Goal: Task Accomplishment & Management: Use online tool/utility

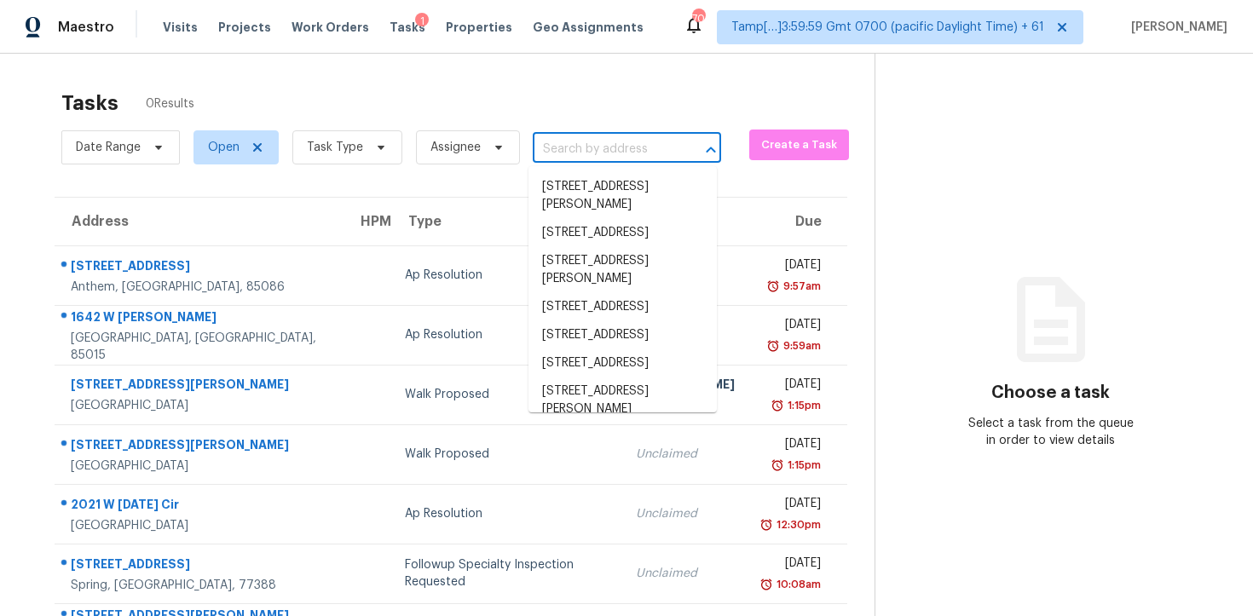
click at [560, 156] on input "text" at bounding box center [603, 149] width 141 height 26
paste input "[STREET_ADDRESS]"
type input "[STREET_ADDRESS]"
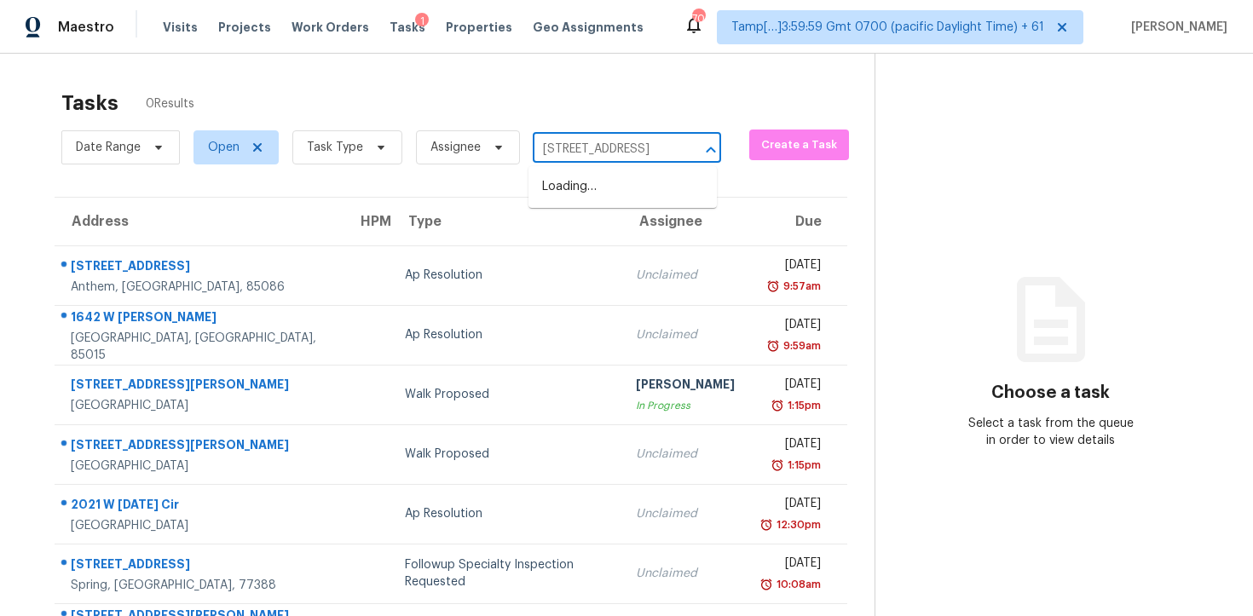
scroll to position [0, 72]
click at [592, 191] on li "[STREET_ADDRESS]" at bounding box center [623, 187] width 188 height 28
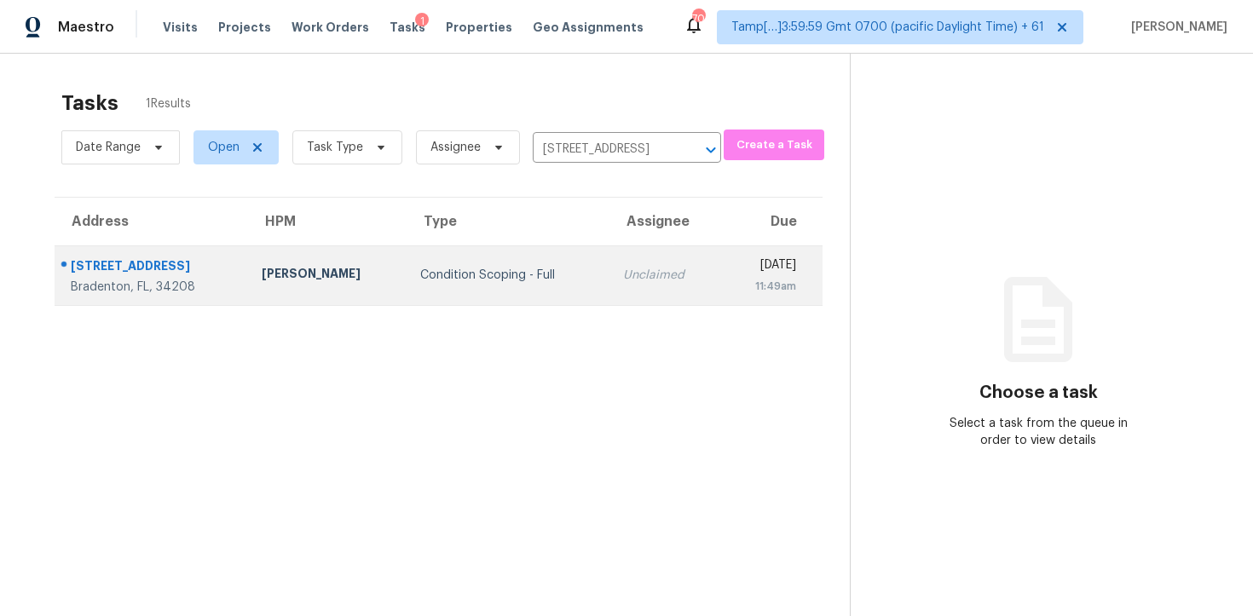
click at [610, 248] on td "Unclaimed" at bounding box center [666, 276] width 112 height 60
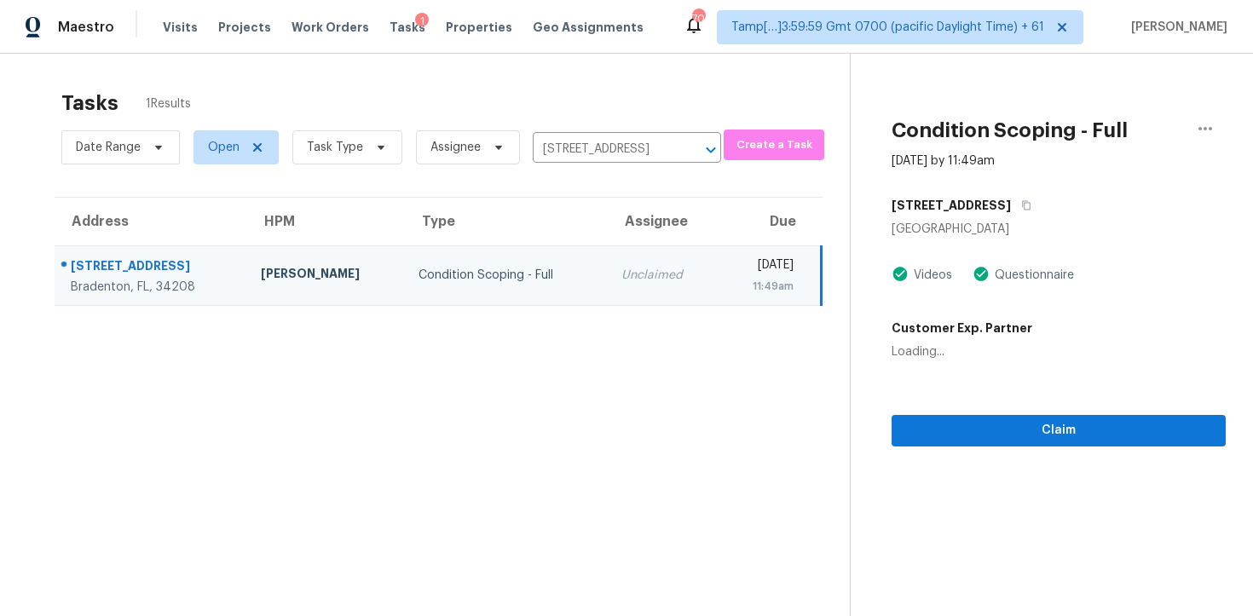
click at [1010, 414] on div "Claim" at bounding box center [1059, 404] width 334 height 86
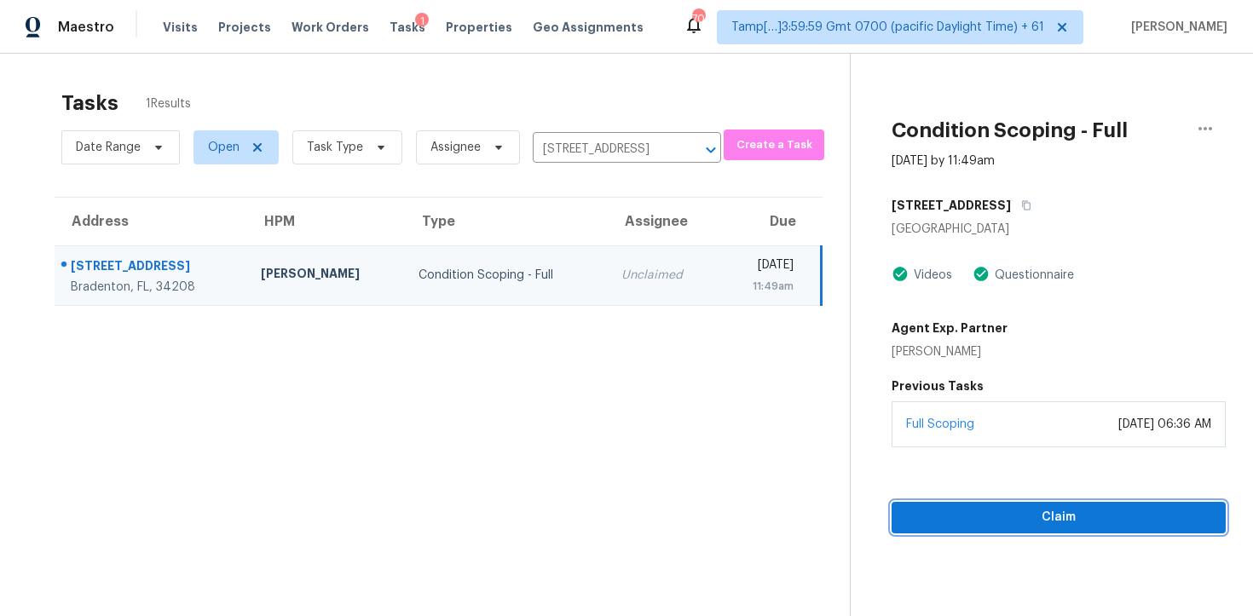
click at [1012, 505] on button "Claim" at bounding box center [1059, 518] width 334 height 32
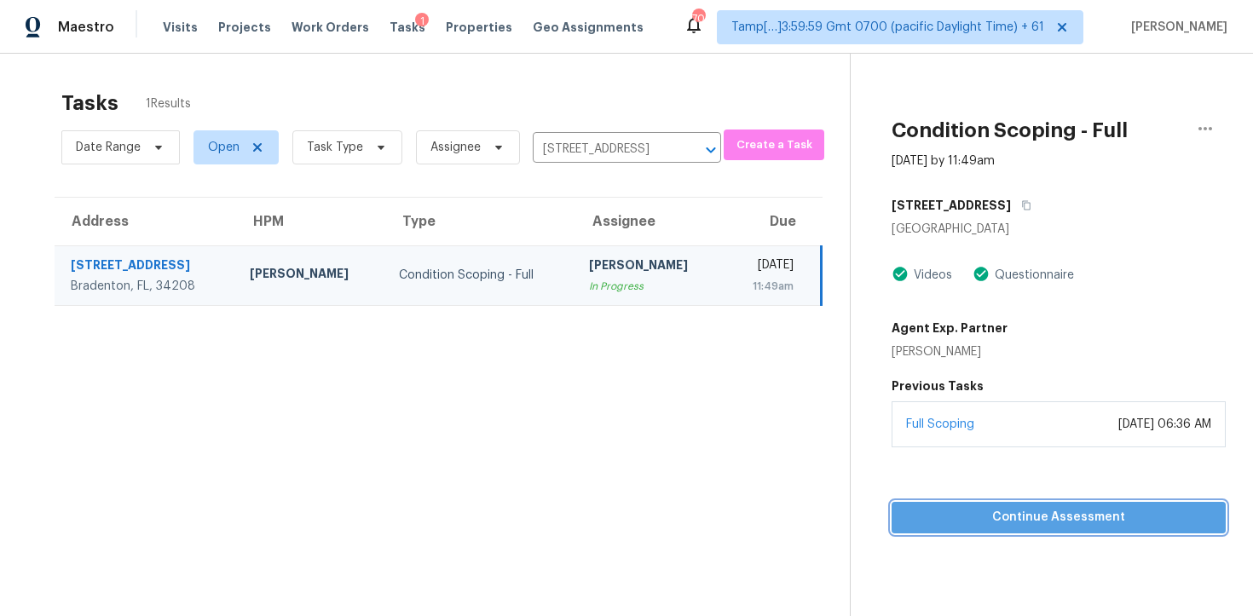
click at [969, 523] on span "Continue Assessment" at bounding box center [1058, 517] width 307 height 21
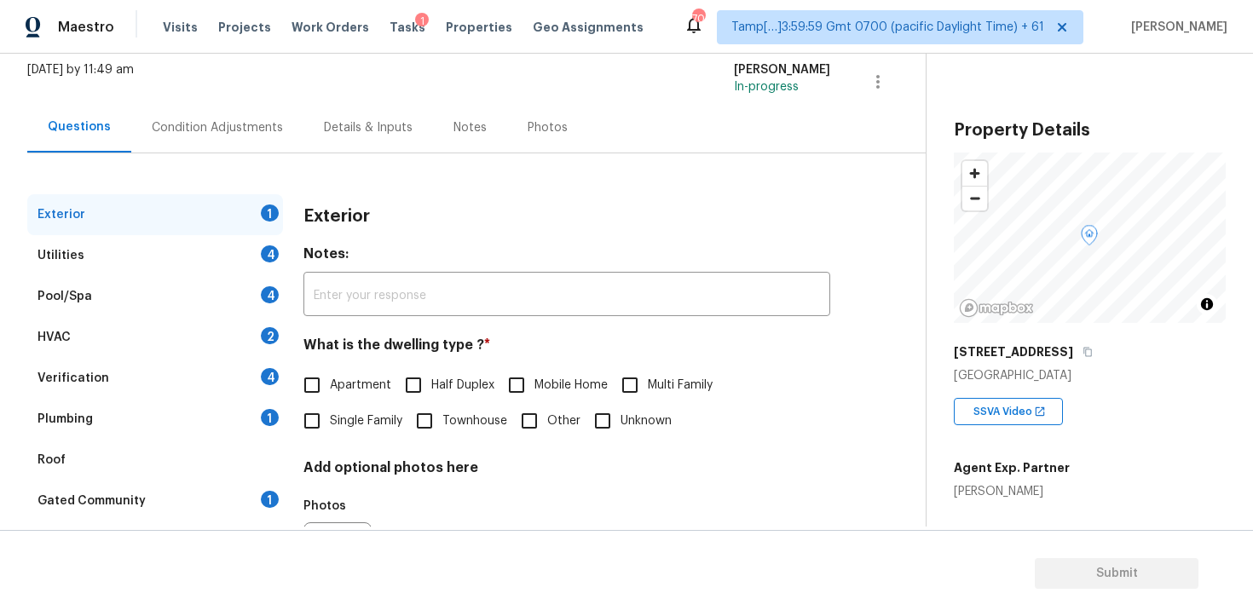
scroll to position [205, 0]
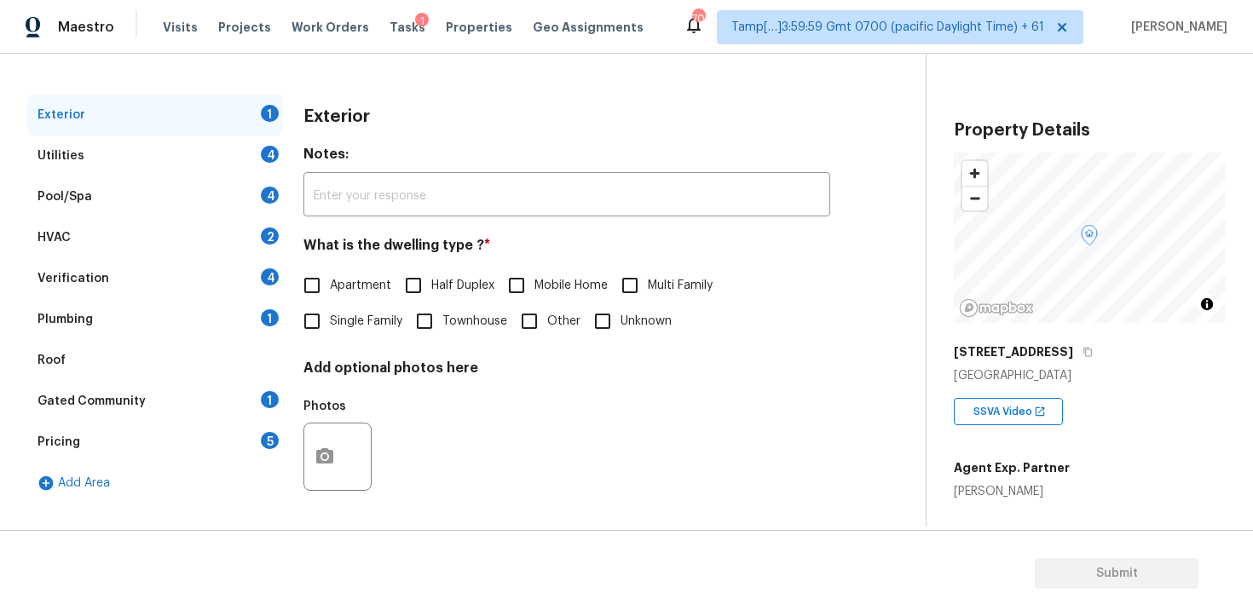
click at [352, 309] on label "Single Family" at bounding box center [348, 322] width 108 height 36
click at [330, 309] on input "Single Family" at bounding box center [312, 322] width 36 height 36
checkbox input "true"
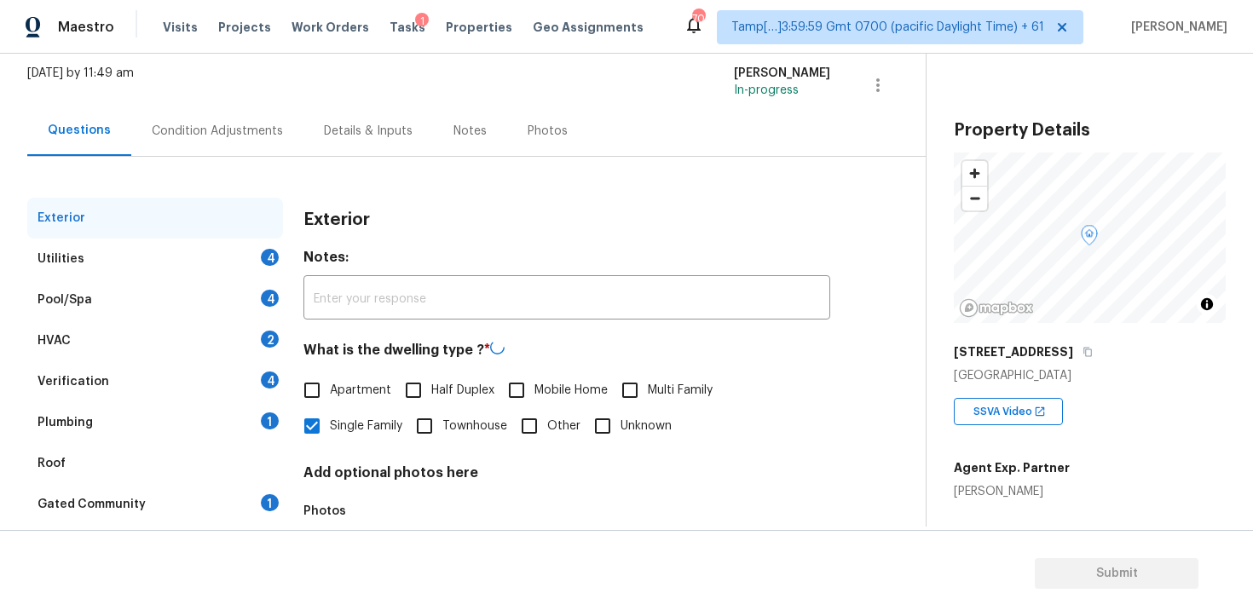
scroll to position [0, 0]
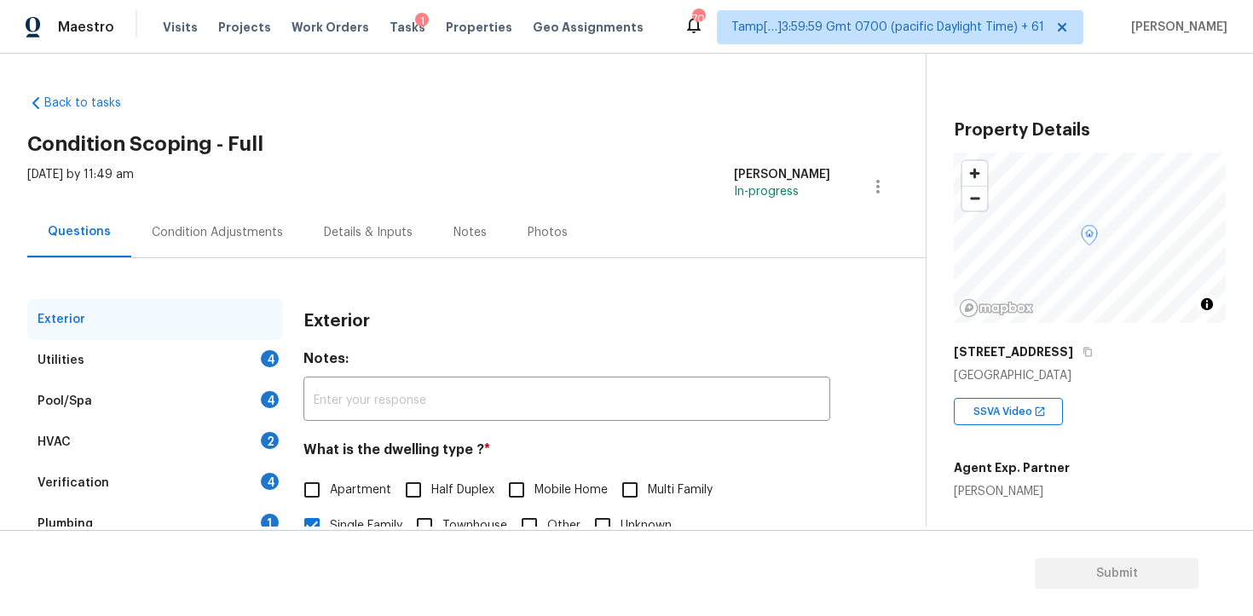
click at [274, 224] on div "Condition Adjustments" at bounding box center [217, 232] width 131 height 17
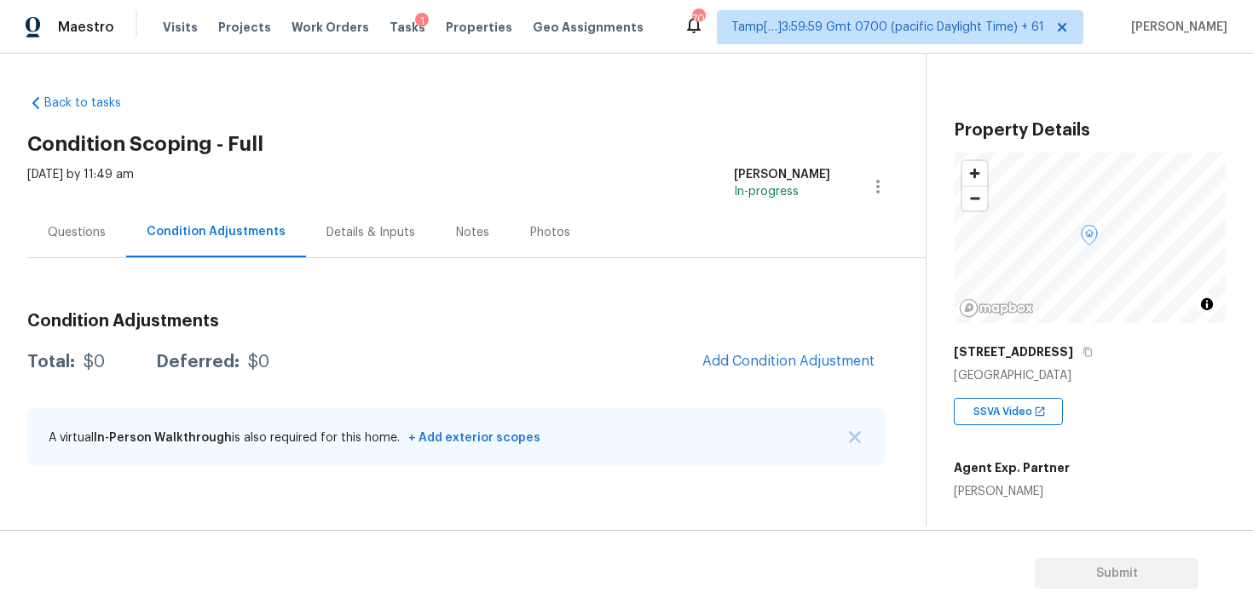
click at [107, 229] on div "Questions" at bounding box center [76, 232] width 99 height 50
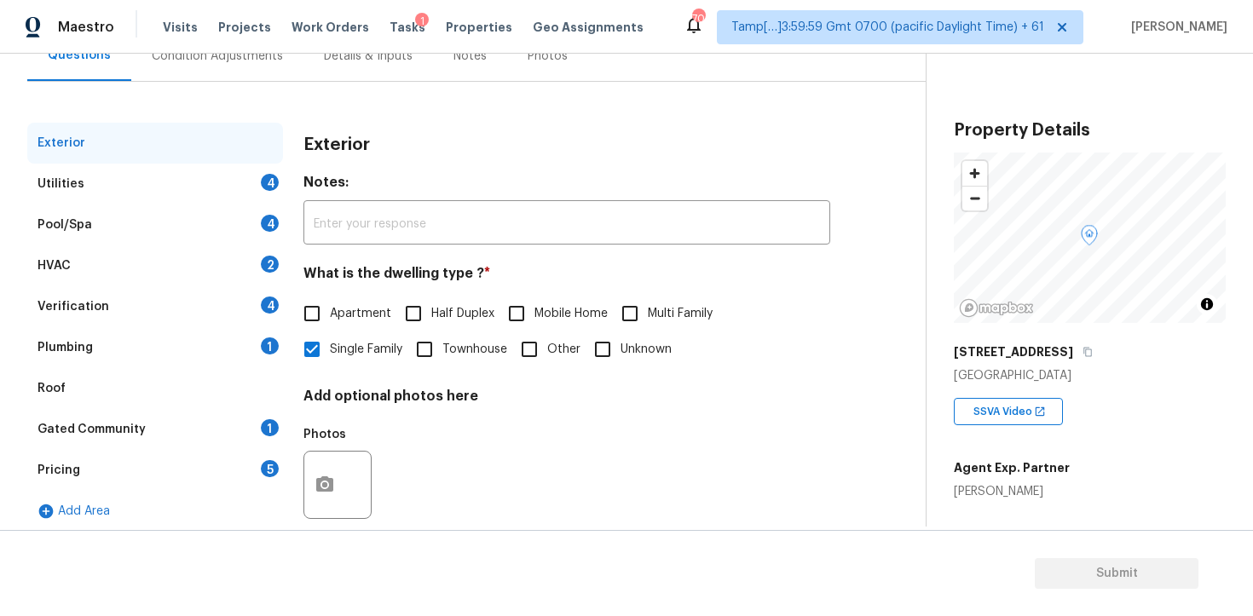
scroll to position [205, 0]
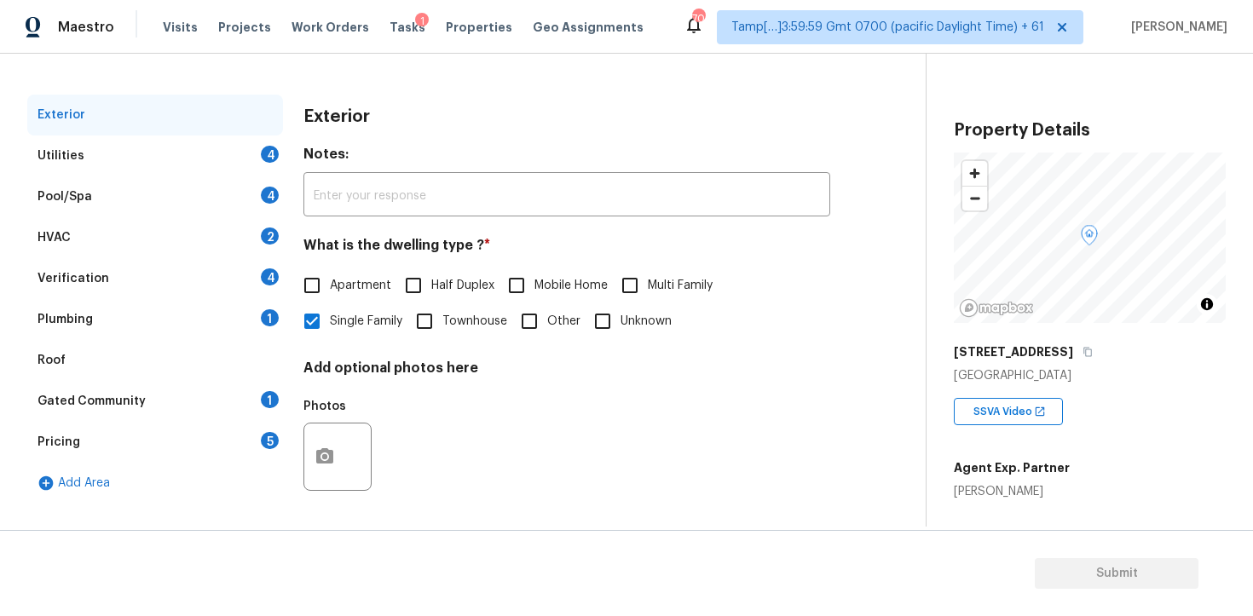
click at [224, 149] on div "Utilities 4" at bounding box center [155, 156] width 256 height 41
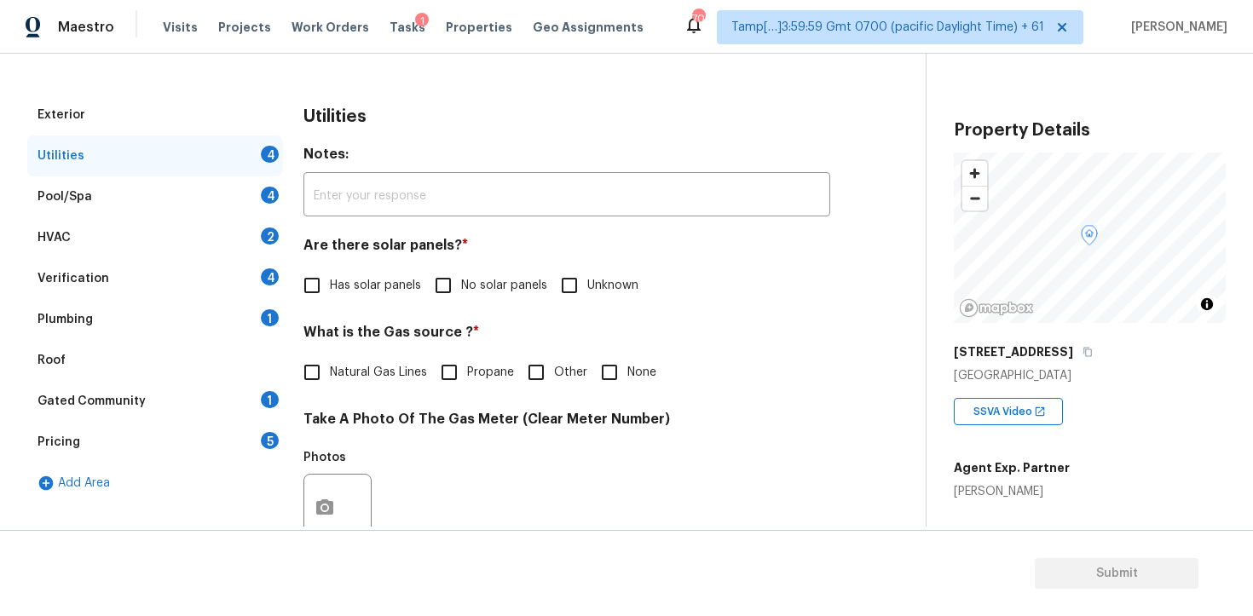
click at [377, 278] on span "Has solar panels" at bounding box center [375, 286] width 91 height 18
click at [330, 278] on input "Has solar panels" at bounding box center [312, 286] width 36 height 36
checkbox input "true"
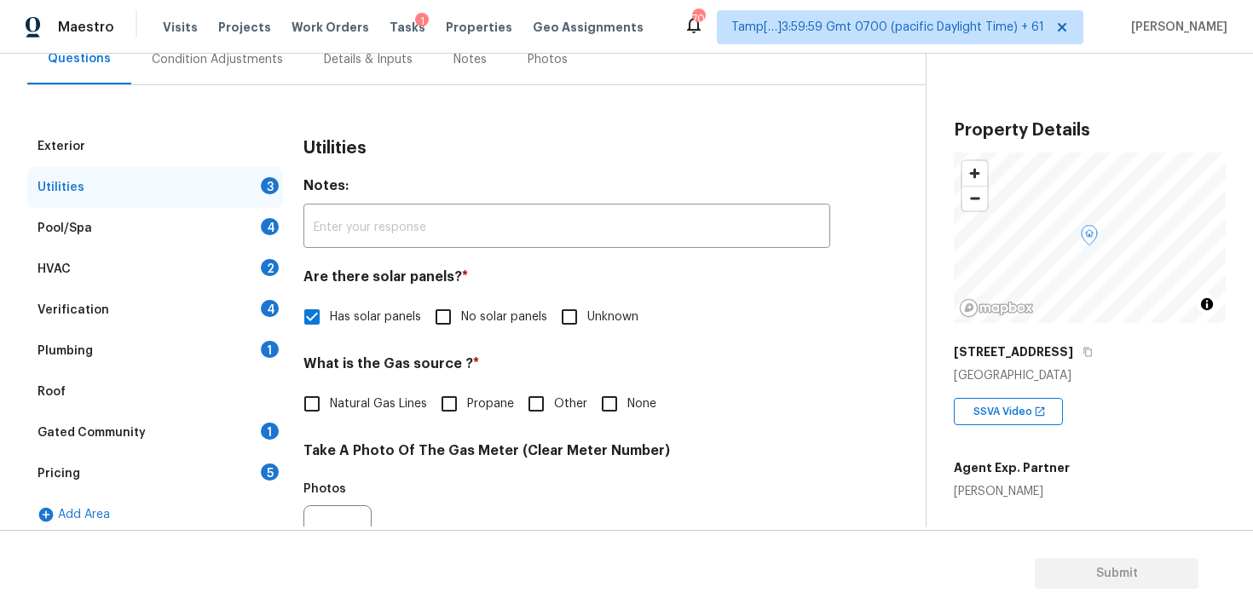
scroll to position [148, 0]
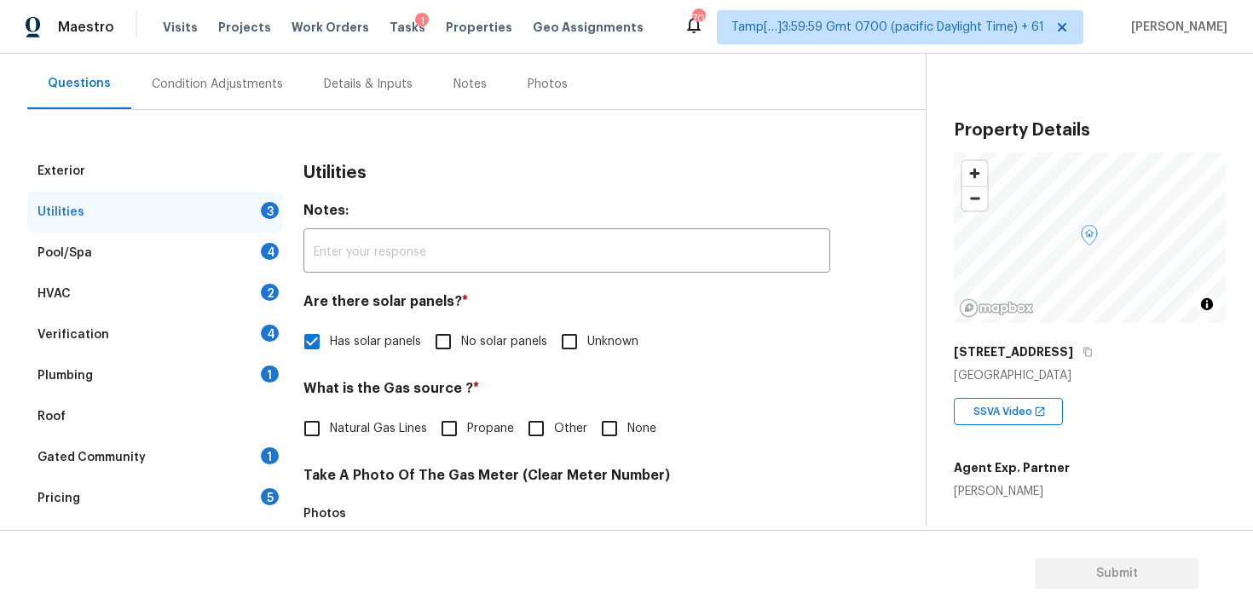
click at [253, 67] on div "Condition Adjustments" at bounding box center [217, 84] width 172 height 50
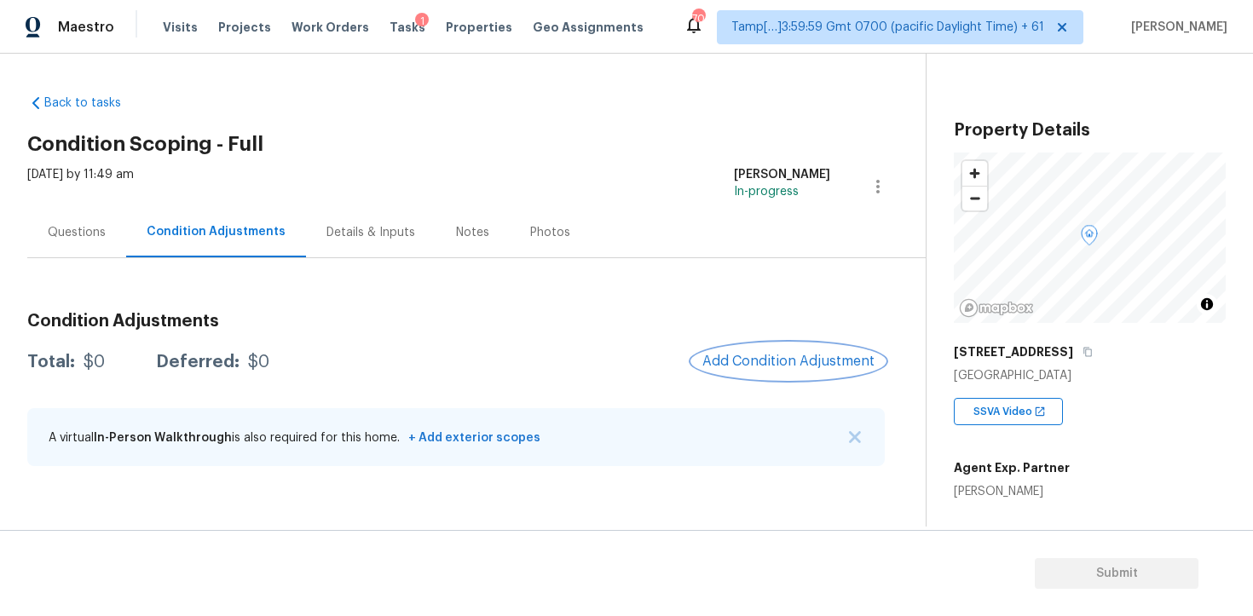
click at [770, 356] on span "Add Condition Adjustment" at bounding box center [789, 361] width 172 height 15
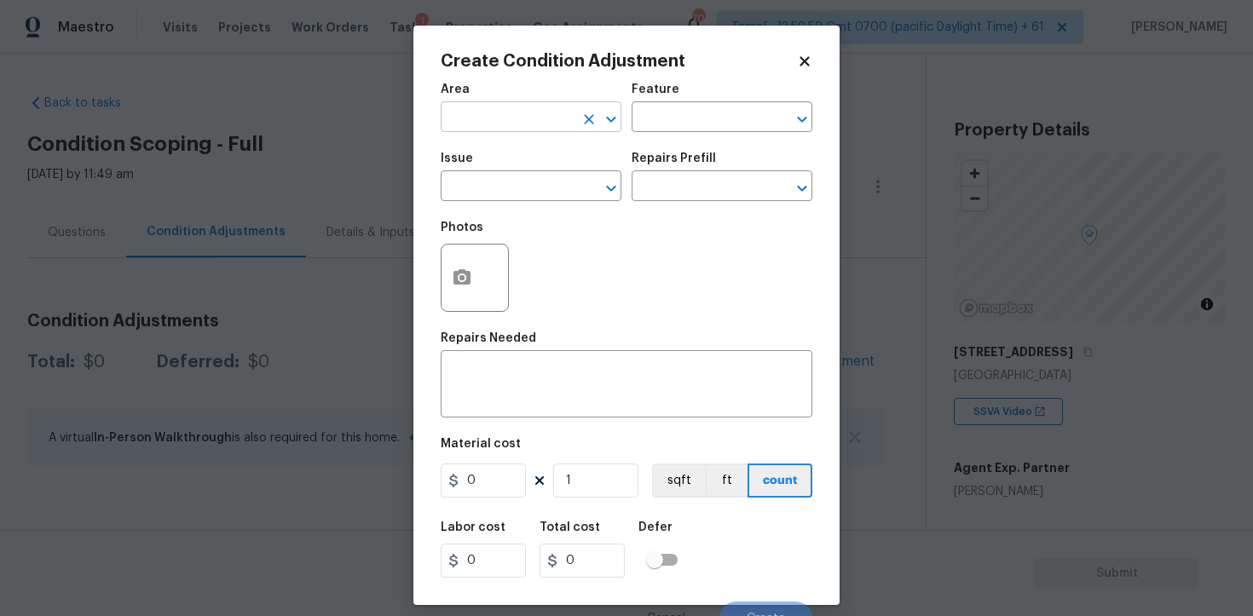
click at [531, 123] on input "text" at bounding box center [507, 119] width 133 height 26
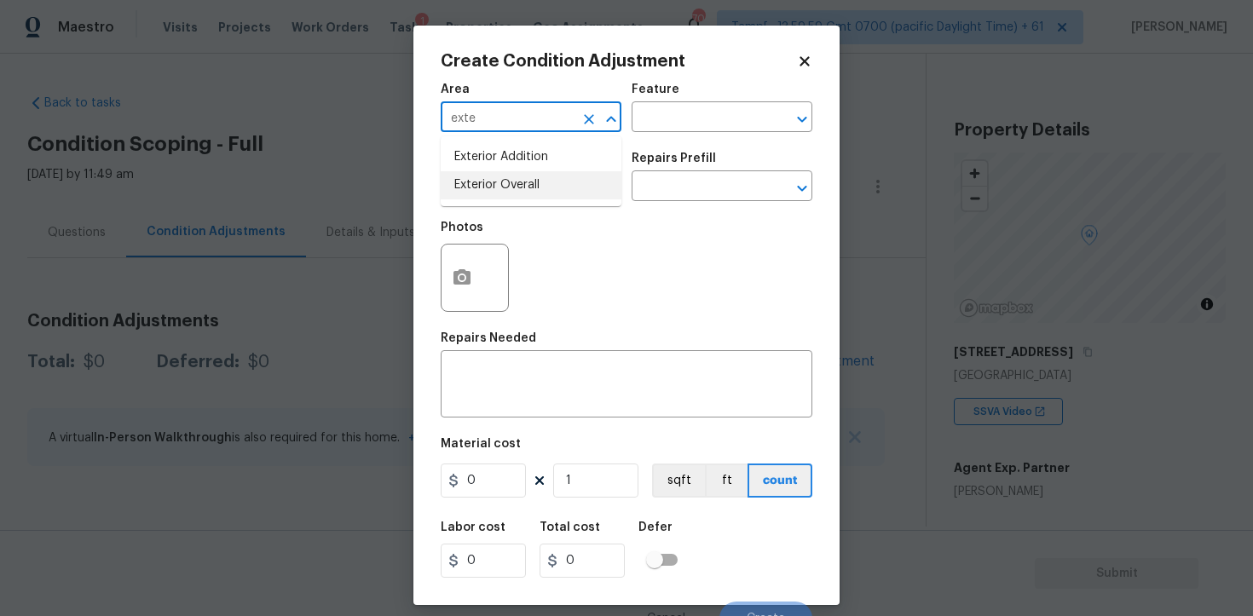
click at [506, 188] on li "Exterior Overall" at bounding box center [531, 185] width 181 height 28
type input "Exterior Overall"
click at [506, 188] on input "text" at bounding box center [507, 188] width 133 height 26
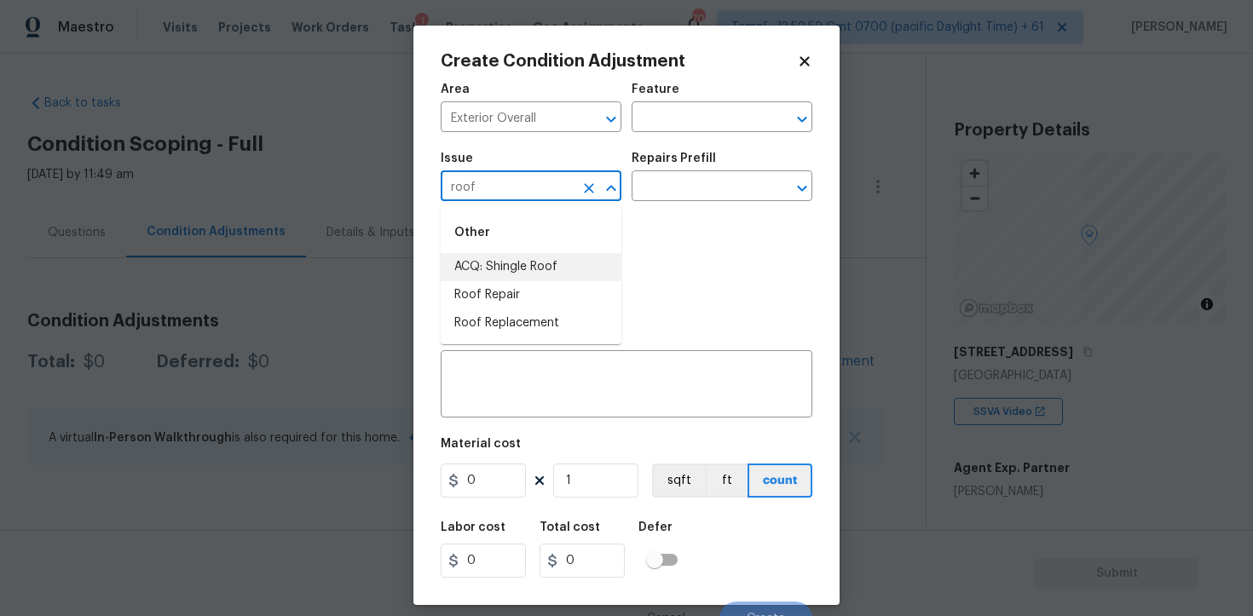
click at [523, 266] on li "ACQ: Shingle Roof" at bounding box center [531, 267] width 181 height 28
type input "ACQ: Shingle Roof"
click at [677, 189] on input "text" at bounding box center [698, 188] width 133 height 26
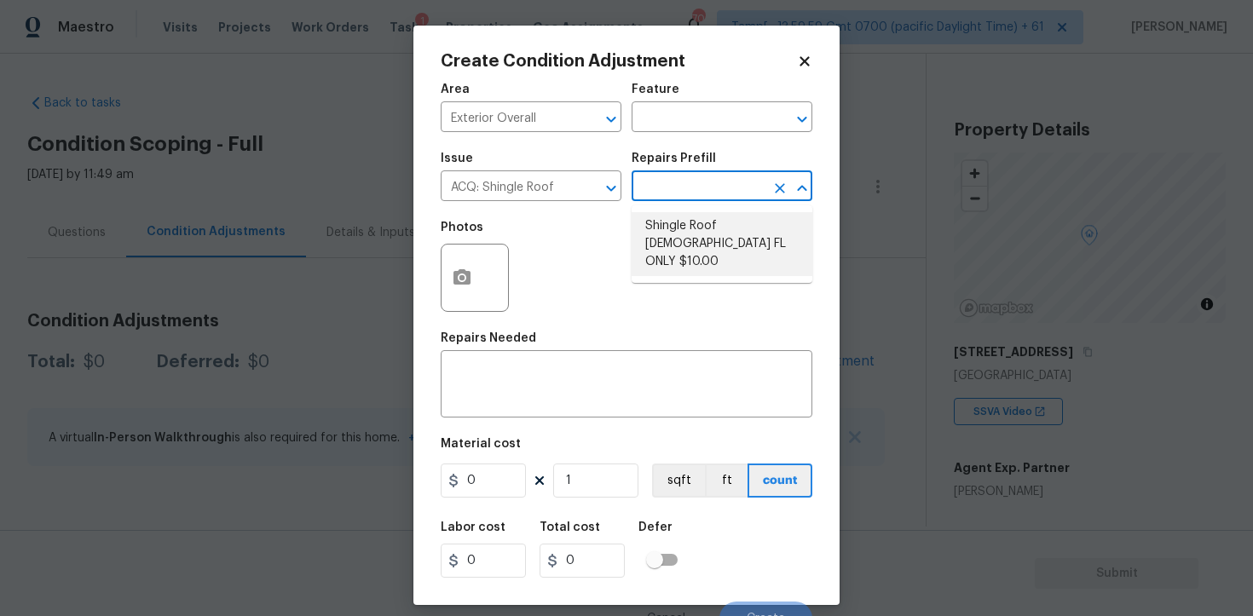
click at [702, 234] on li "Shingle Roof [DEMOGRAPHIC_DATA] FL ONLY $10.00" at bounding box center [722, 244] width 181 height 64
type input "Acquisition"
type textarea "Acquisition Scope ([US_STATE] Only): Shingle Roof 15+ years in age maintenance."
type input "10"
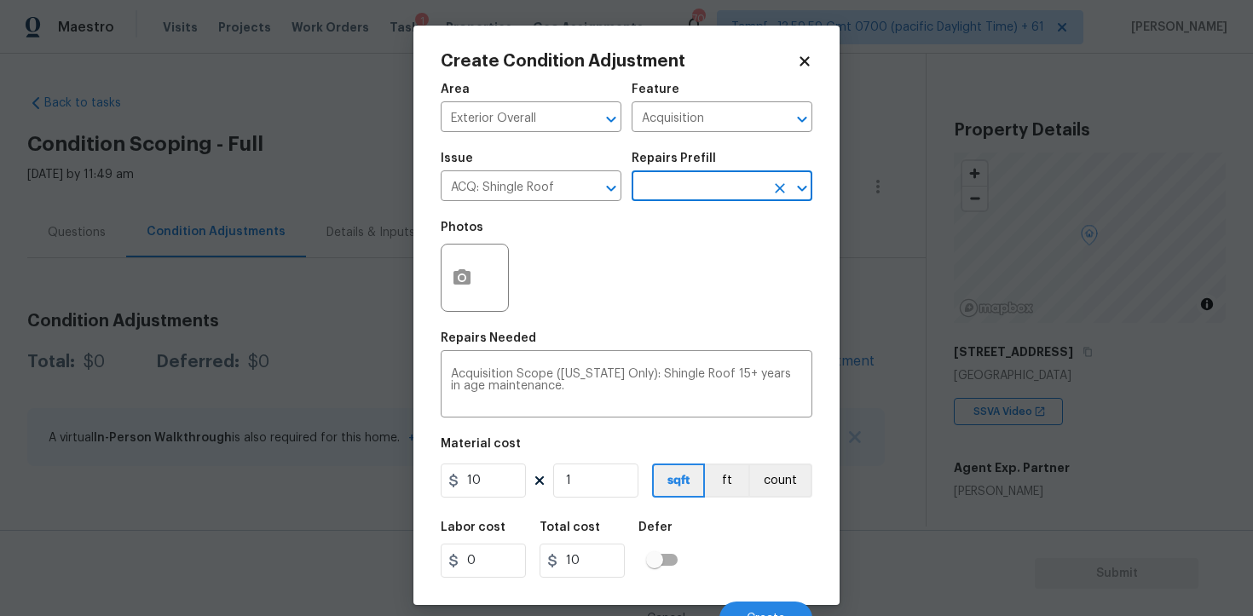
scroll to position [20, 0]
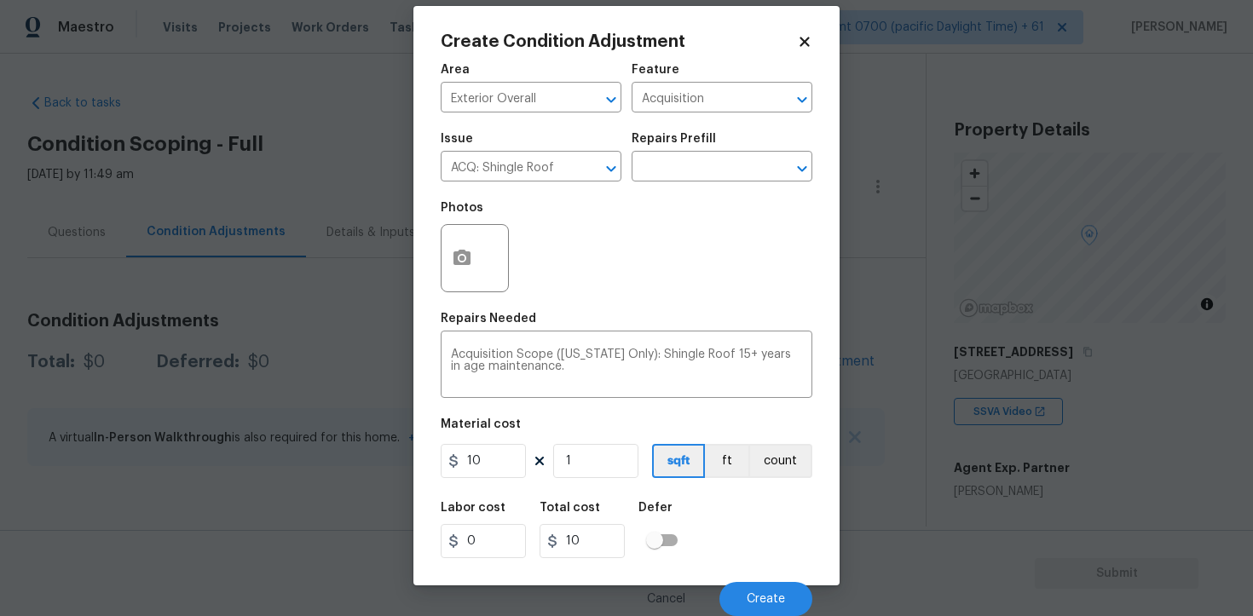
click at [799, 34] on icon at bounding box center [804, 41] width 15 height 15
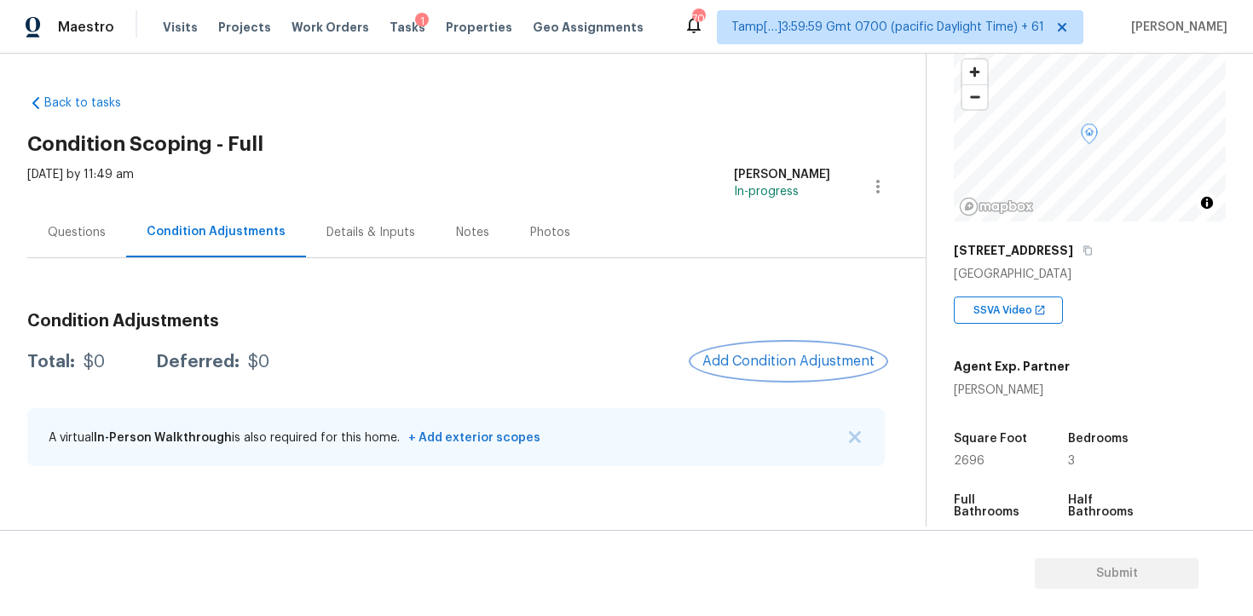
scroll to position [102, 0]
click at [799, 370] on button "Add Condition Adjustment" at bounding box center [788, 362] width 193 height 36
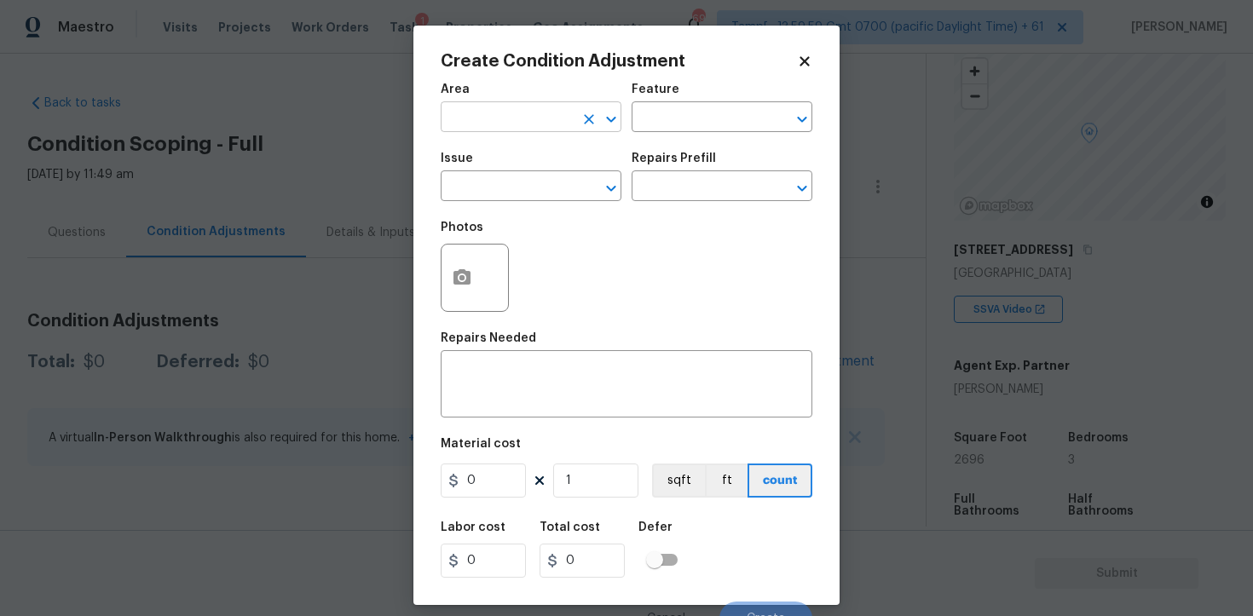
click at [496, 113] on input "text" at bounding box center [507, 119] width 133 height 26
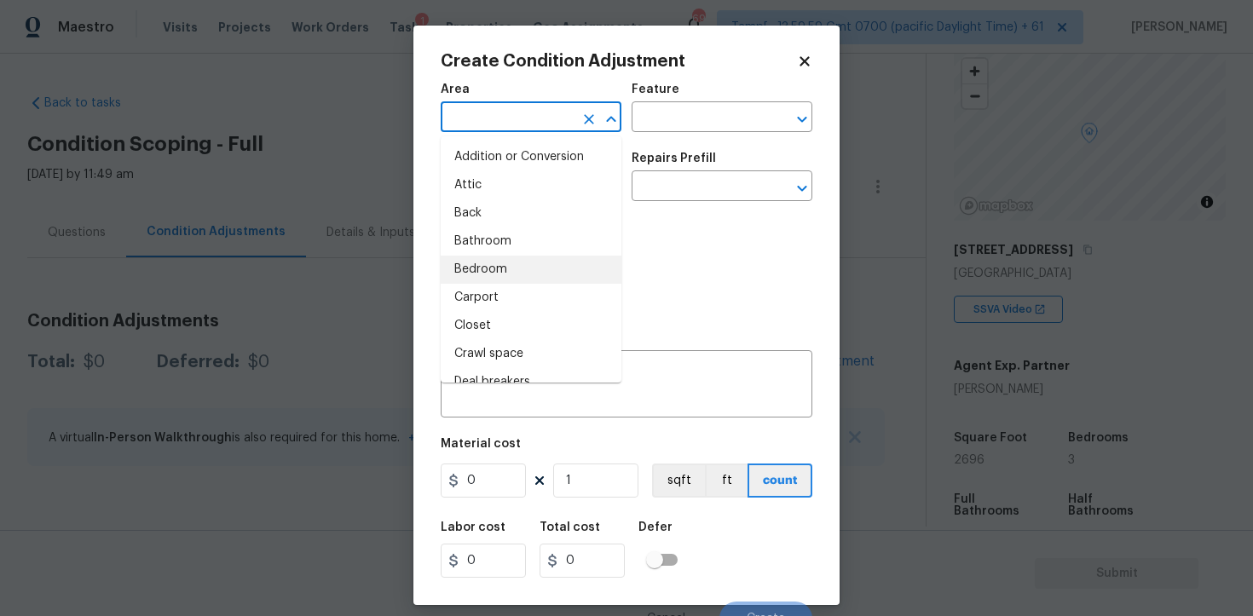
click at [807, 57] on icon at bounding box center [804, 60] width 9 height 9
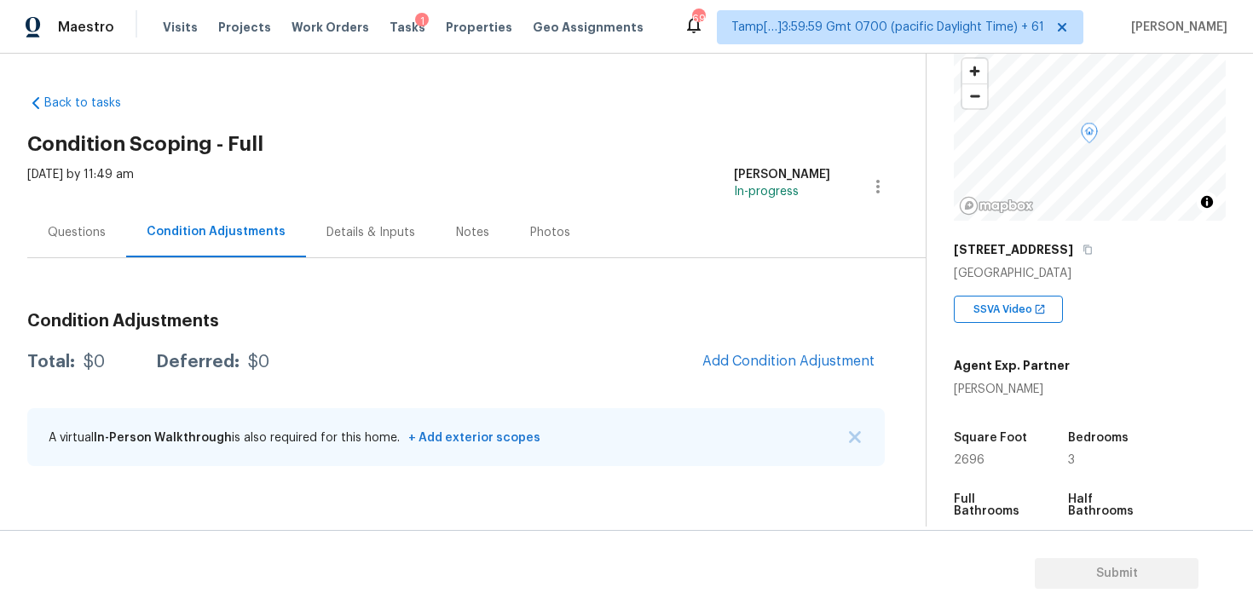
click at [390, 19] on div "Tasks 1" at bounding box center [408, 28] width 36 height 18
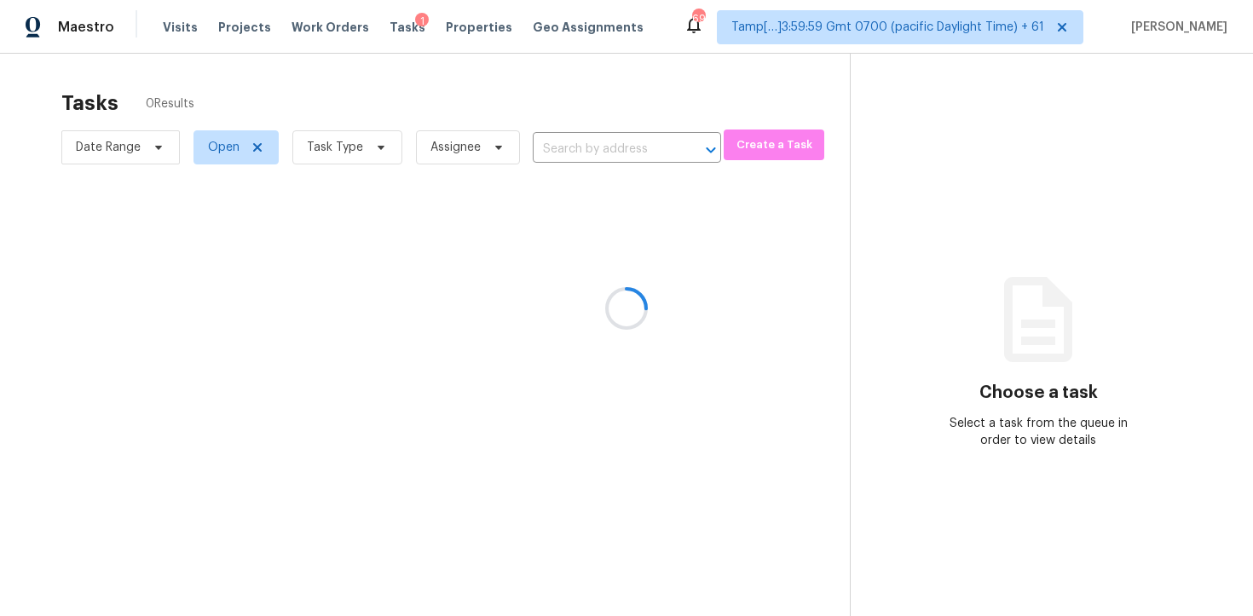
click at [389, 36] on div at bounding box center [626, 308] width 1253 height 616
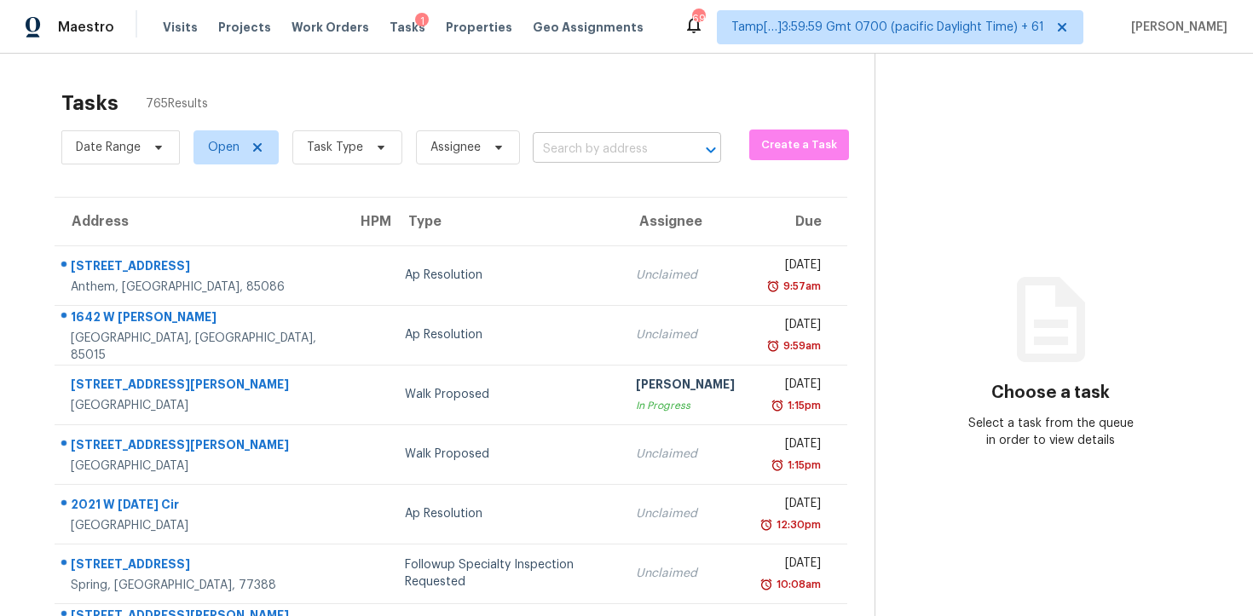
click at [616, 149] on input "text" at bounding box center [603, 149] width 141 height 26
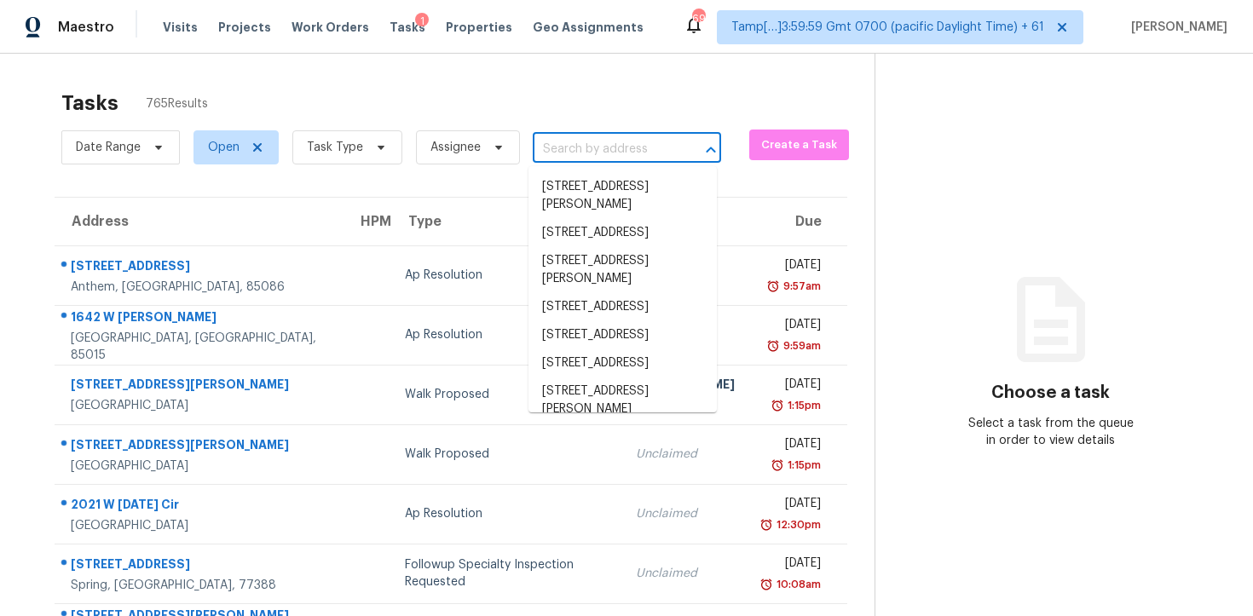
paste input "[STREET_ADDRESS]"
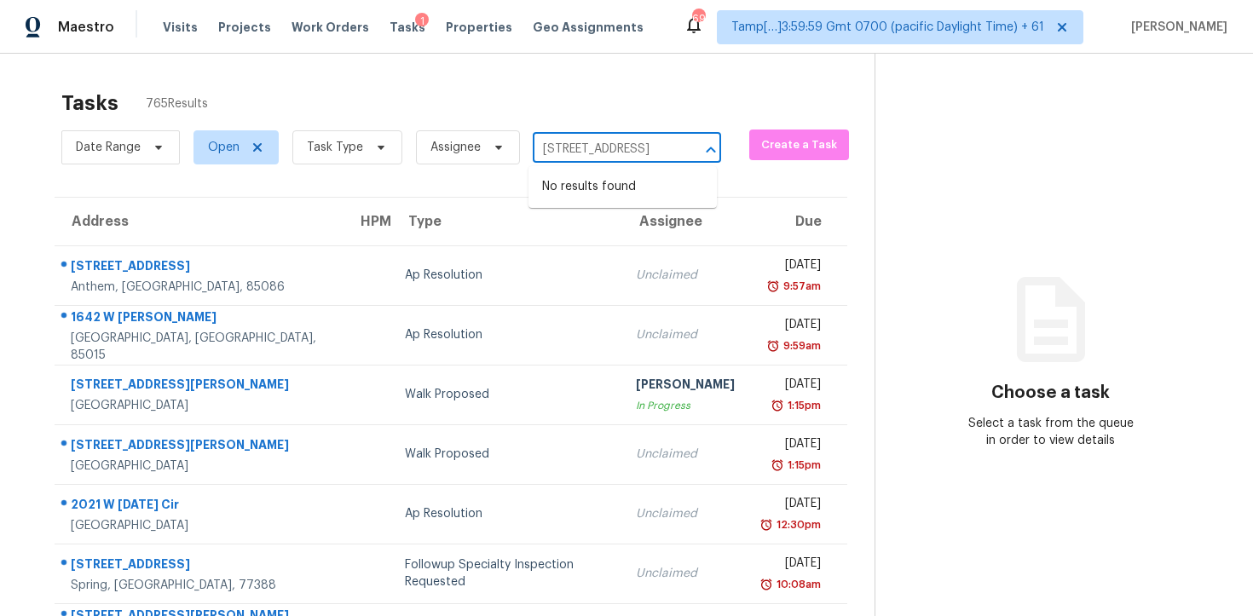
type input "[STREET_ADDRESS]"
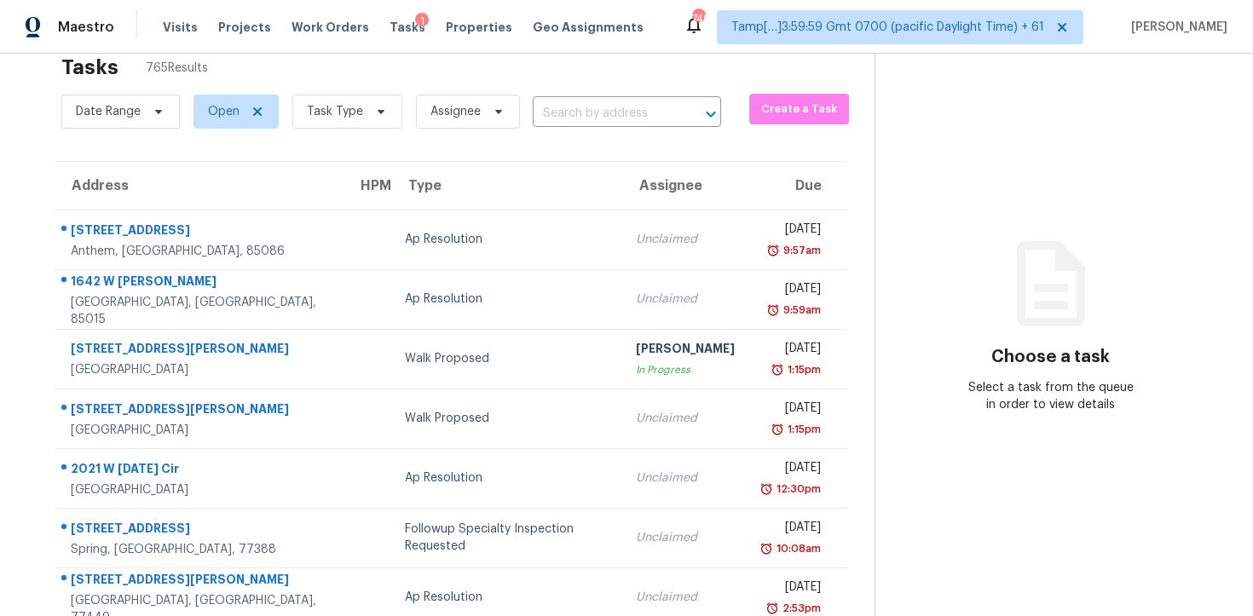
scroll to position [60, 0]
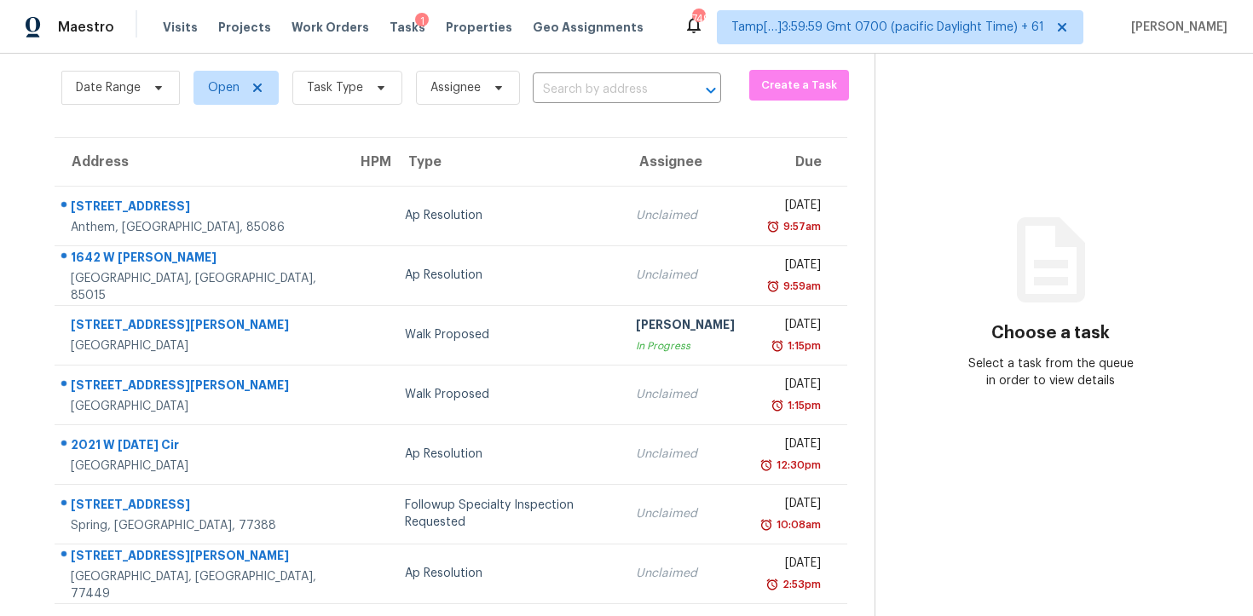
click at [616, 69] on div "Date Range Open Task Type Assignee ​" at bounding box center [391, 88] width 660 height 44
click at [620, 84] on input "text" at bounding box center [603, 90] width 141 height 26
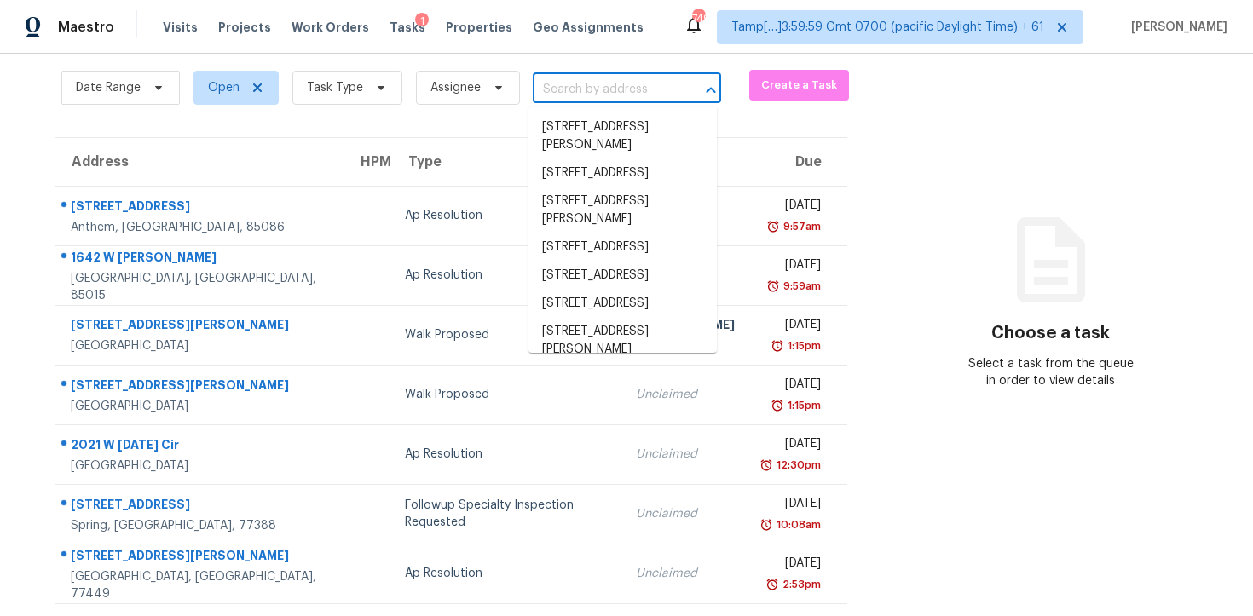
paste input "[STREET_ADDRESS]"
type input "[STREET_ADDRESS]"
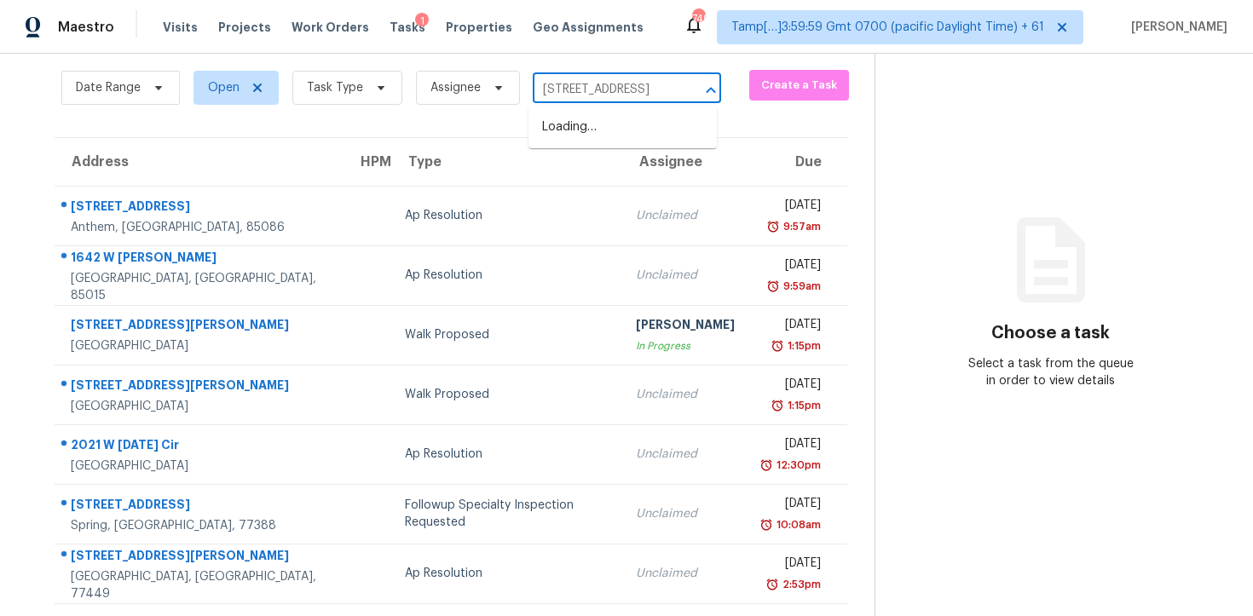
scroll to position [0, 61]
click at [633, 129] on li "[STREET_ADDRESS]" at bounding box center [623, 127] width 188 height 28
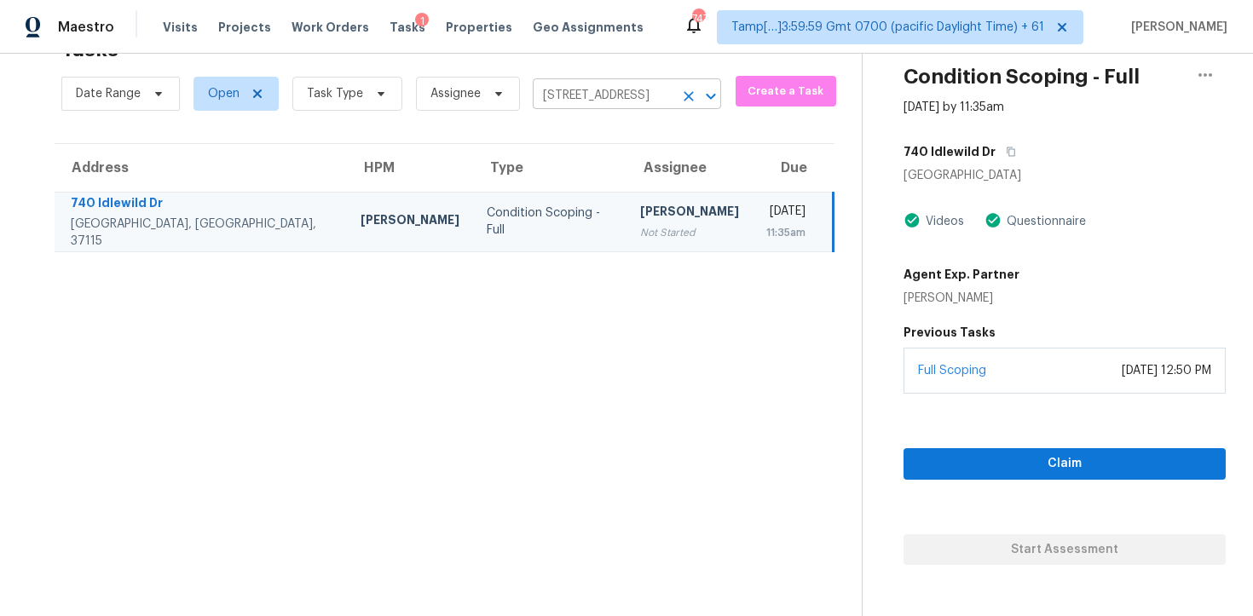
click at [687, 98] on icon "Clear" at bounding box center [689, 96] width 10 height 10
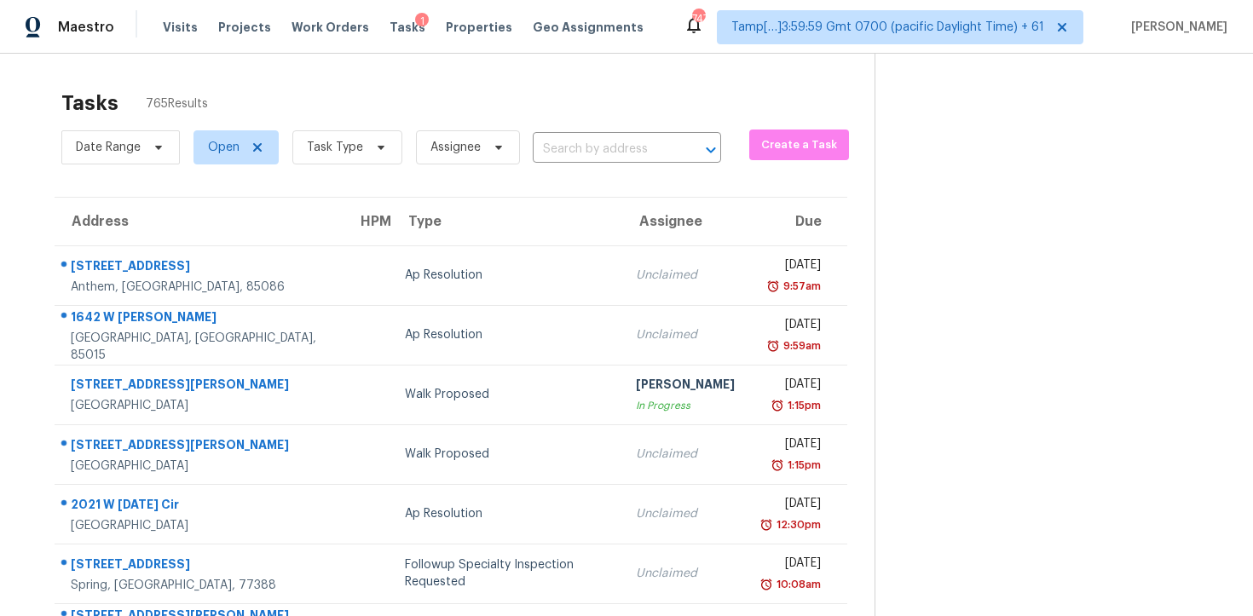
click at [458, 128] on span "Assignee" at bounding box center [461, 147] width 118 height 44
click at [477, 109] on div "Tasks 765 Results" at bounding box center [467, 103] width 813 height 44
click at [374, 148] on icon at bounding box center [381, 148] width 14 height 14
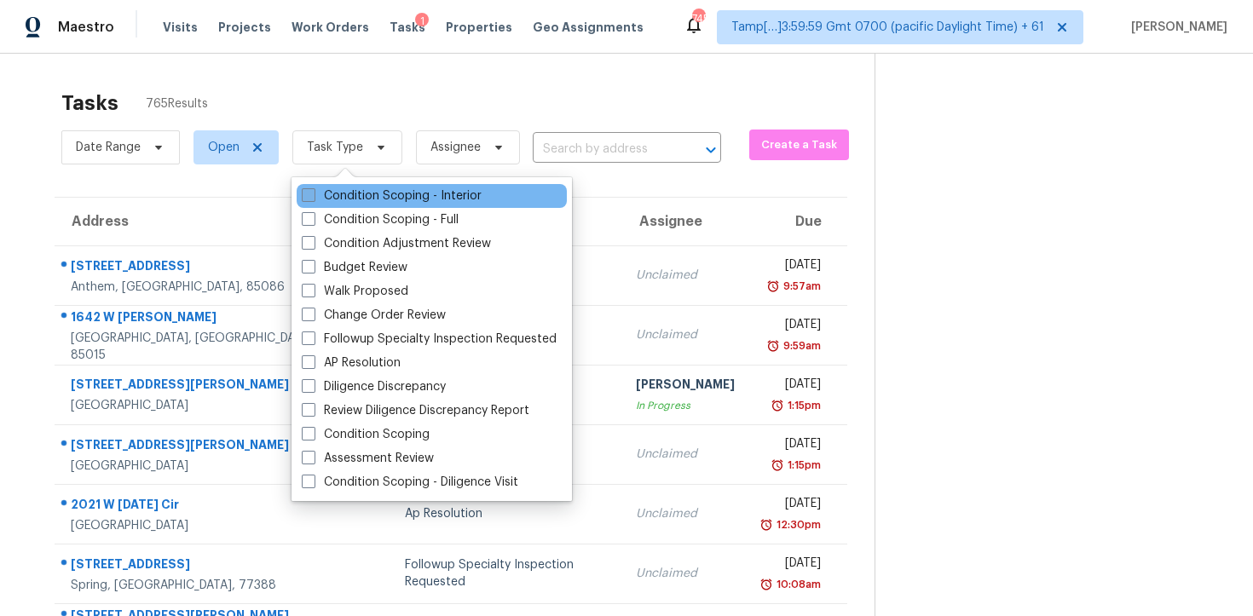
click at [396, 199] on label "Condition Scoping - Interior" at bounding box center [392, 196] width 180 height 17
click at [313, 199] on input "Condition Scoping - Interior" at bounding box center [307, 193] width 11 height 11
checkbox input "true"
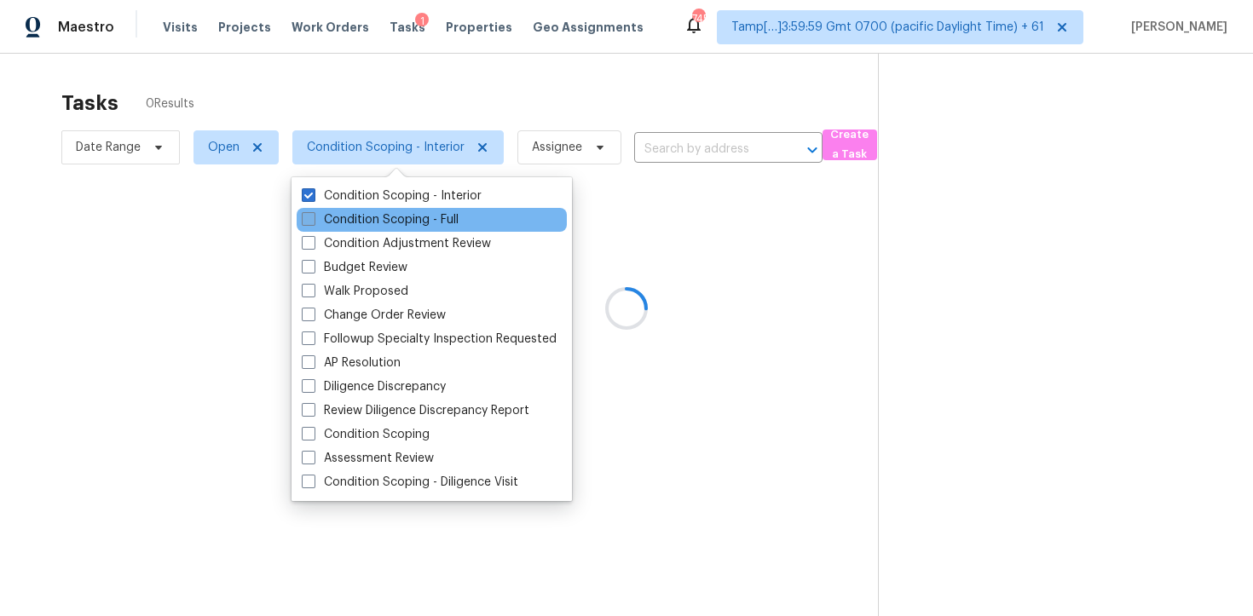
click at [400, 226] on label "Condition Scoping - Full" at bounding box center [380, 219] width 157 height 17
click at [313, 223] on input "Condition Scoping - Full" at bounding box center [307, 216] width 11 height 11
checkbox input "true"
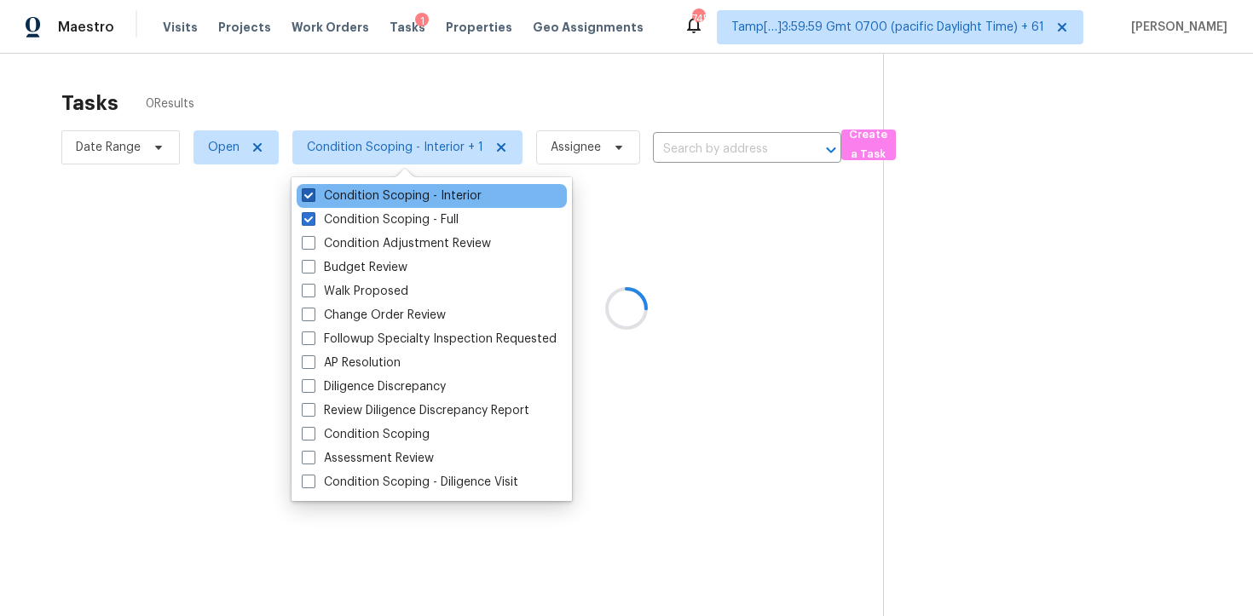
click at [395, 199] on label "Condition Scoping - Interior" at bounding box center [392, 196] width 180 height 17
click at [313, 199] on input "Condition Scoping - Interior" at bounding box center [307, 193] width 11 height 11
checkbox input "false"
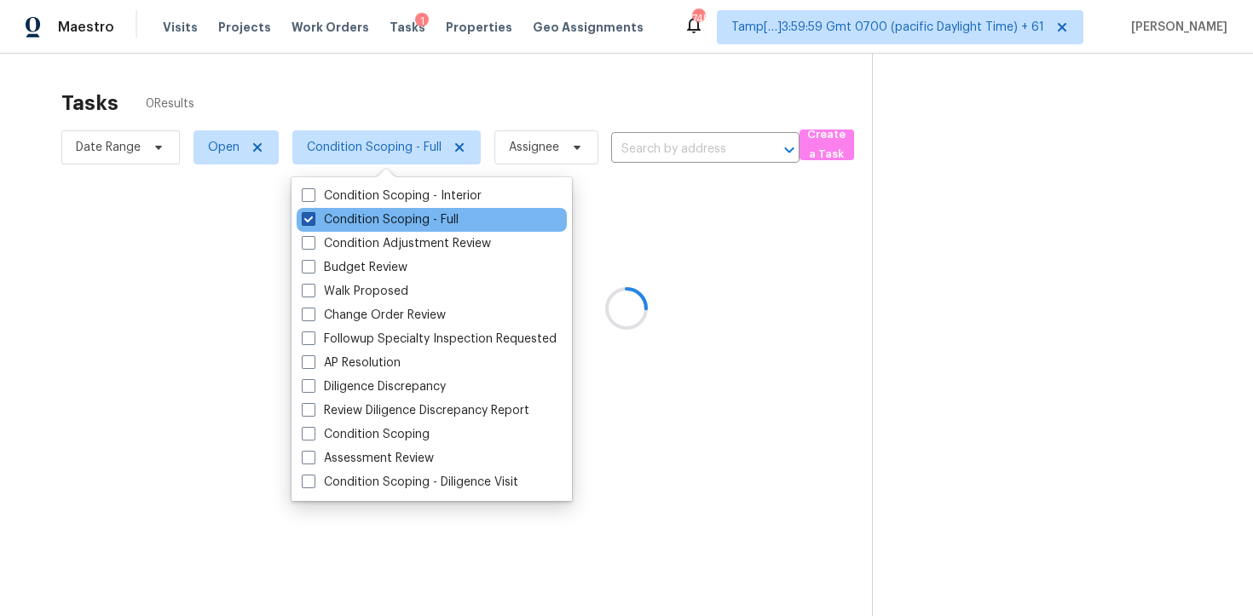
click at [400, 217] on label "Condition Scoping - Full" at bounding box center [380, 219] width 157 height 17
click at [313, 217] on input "Condition Scoping - Full" at bounding box center [307, 216] width 11 height 11
checkbox input "false"
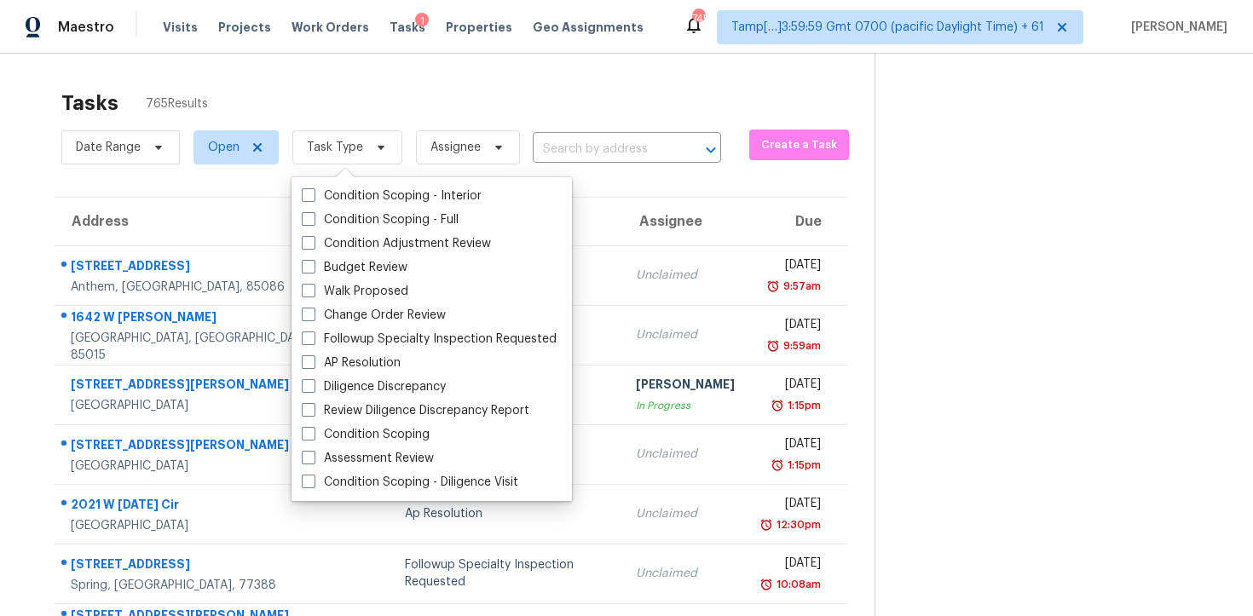
click at [406, 97] on div "Tasks 765 Results" at bounding box center [467, 103] width 813 height 44
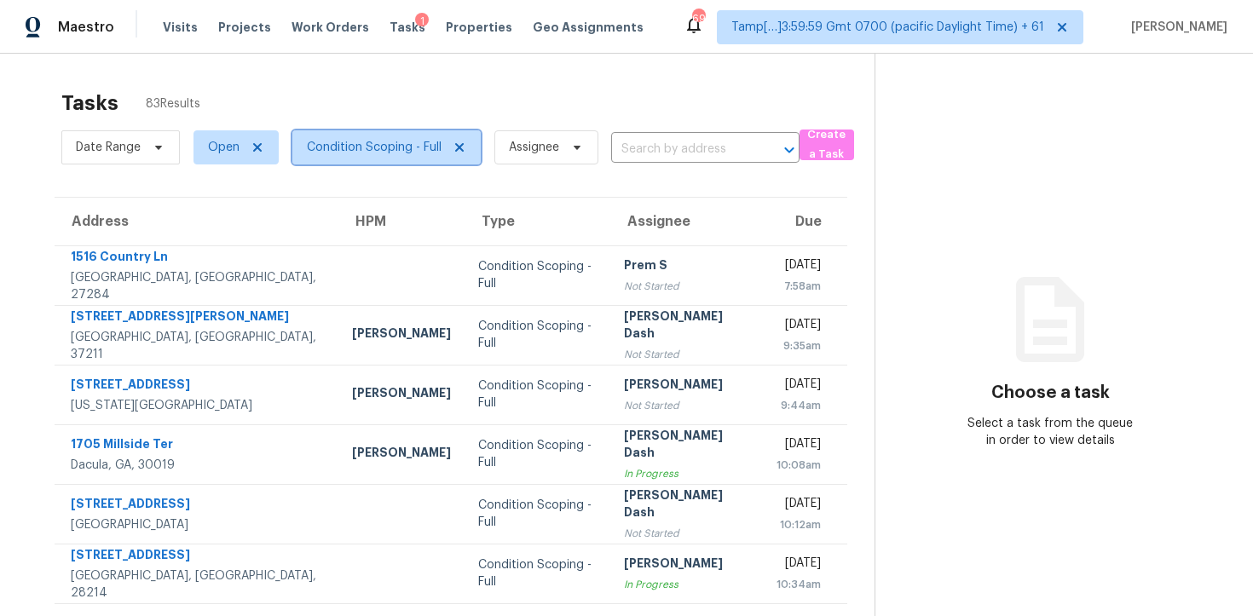
click at [397, 163] on span "Condition Scoping - Full" at bounding box center [386, 147] width 188 height 34
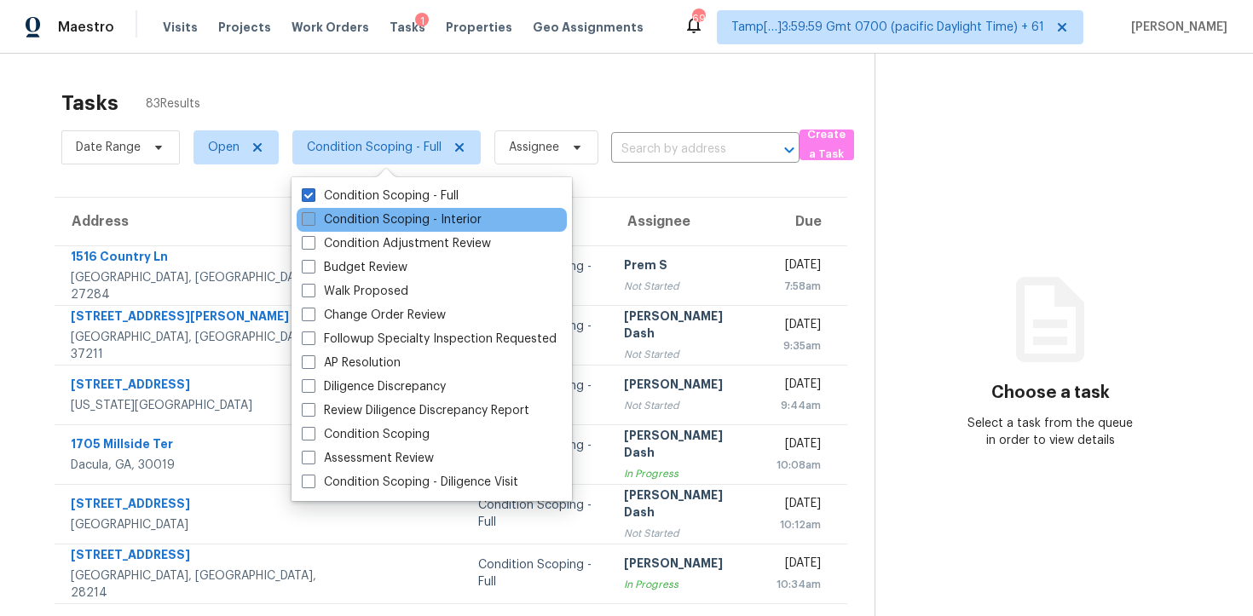
click at [403, 217] on label "Condition Scoping - Interior" at bounding box center [392, 219] width 180 height 17
click at [313, 217] on input "Condition Scoping - Interior" at bounding box center [307, 216] width 11 height 11
checkbox input "true"
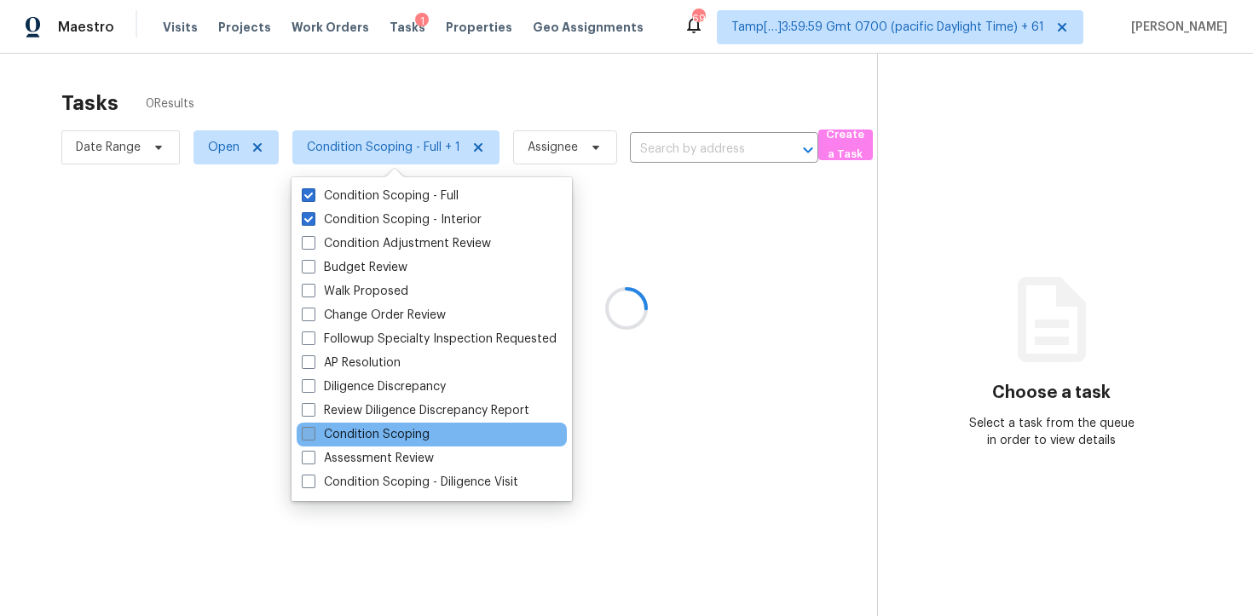
click at [396, 437] on label "Condition Scoping" at bounding box center [366, 434] width 128 height 17
click at [313, 437] on input "Condition Scoping" at bounding box center [307, 431] width 11 height 11
checkbox input "true"
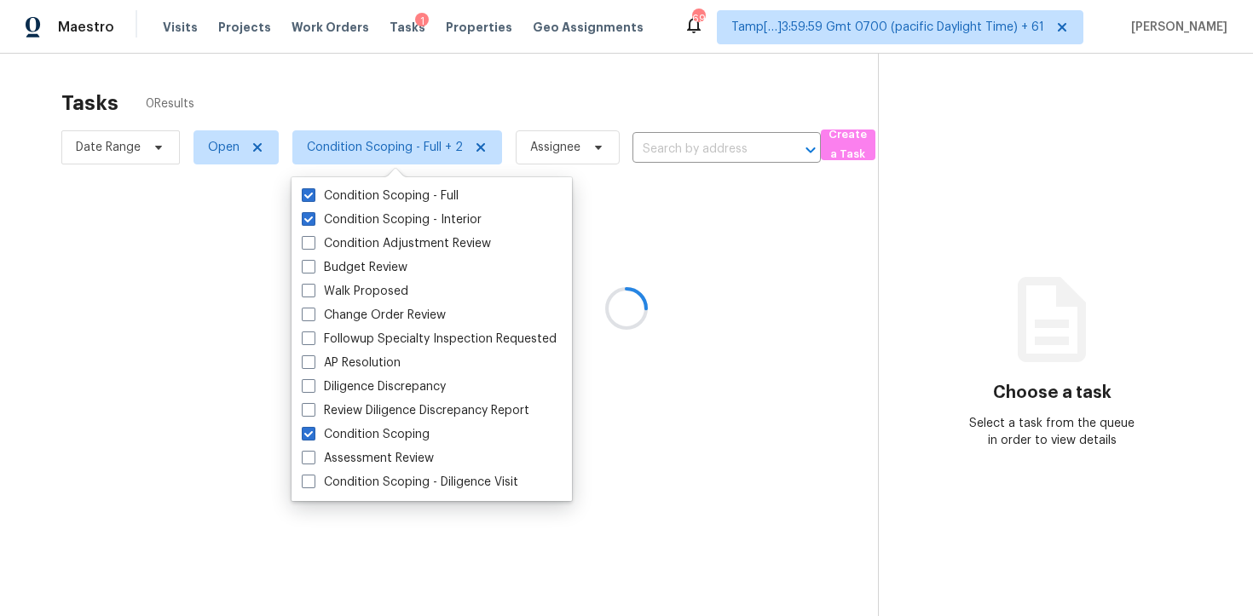
click at [218, 114] on div at bounding box center [626, 308] width 1253 height 616
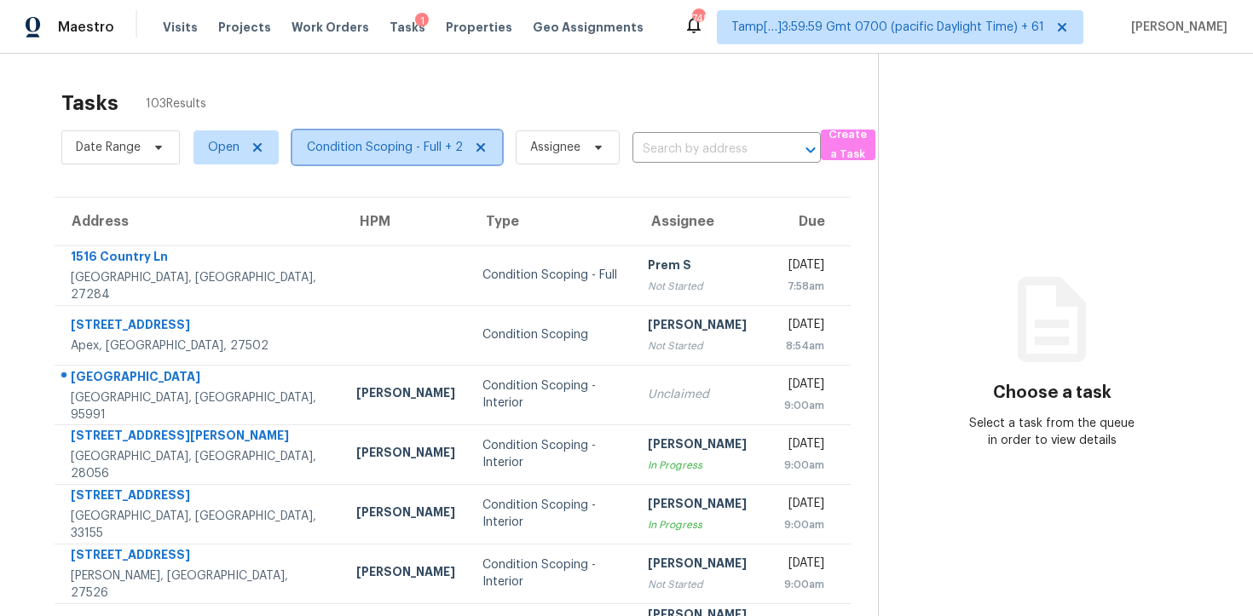
click at [414, 154] on span "Condition Scoping - Full + 2" at bounding box center [385, 147] width 156 height 17
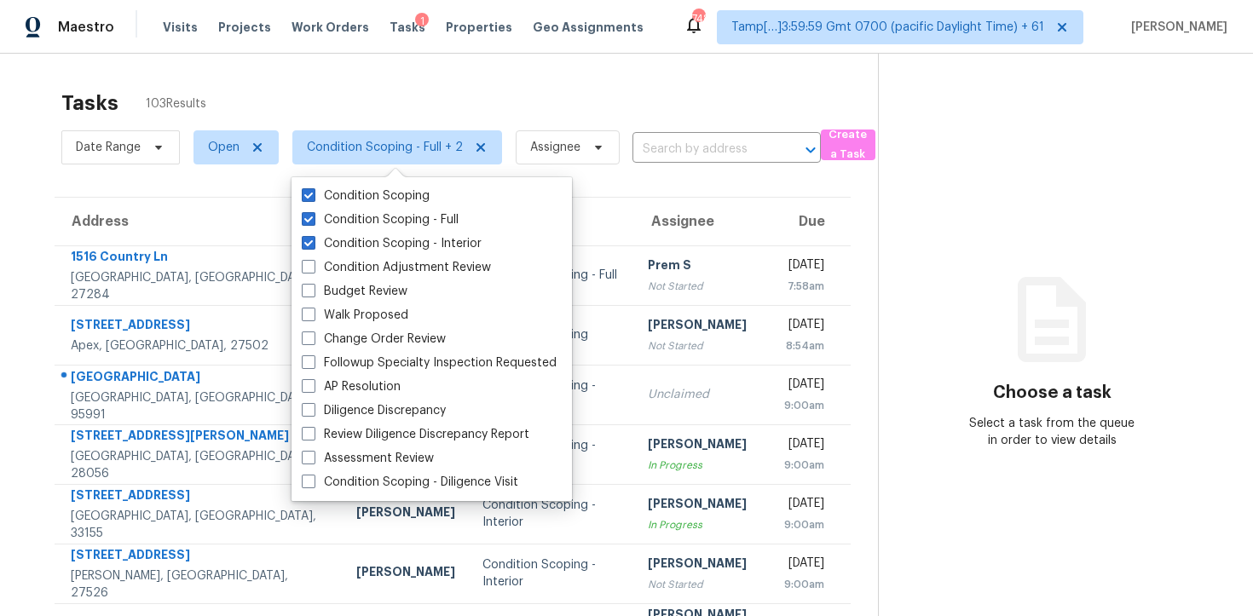
click at [474, 82] on div "Tasks 103 Results" at bounding box center [469, 103] width 817 height 44
